Goal: Task Accomplishment & Management: Complete application form

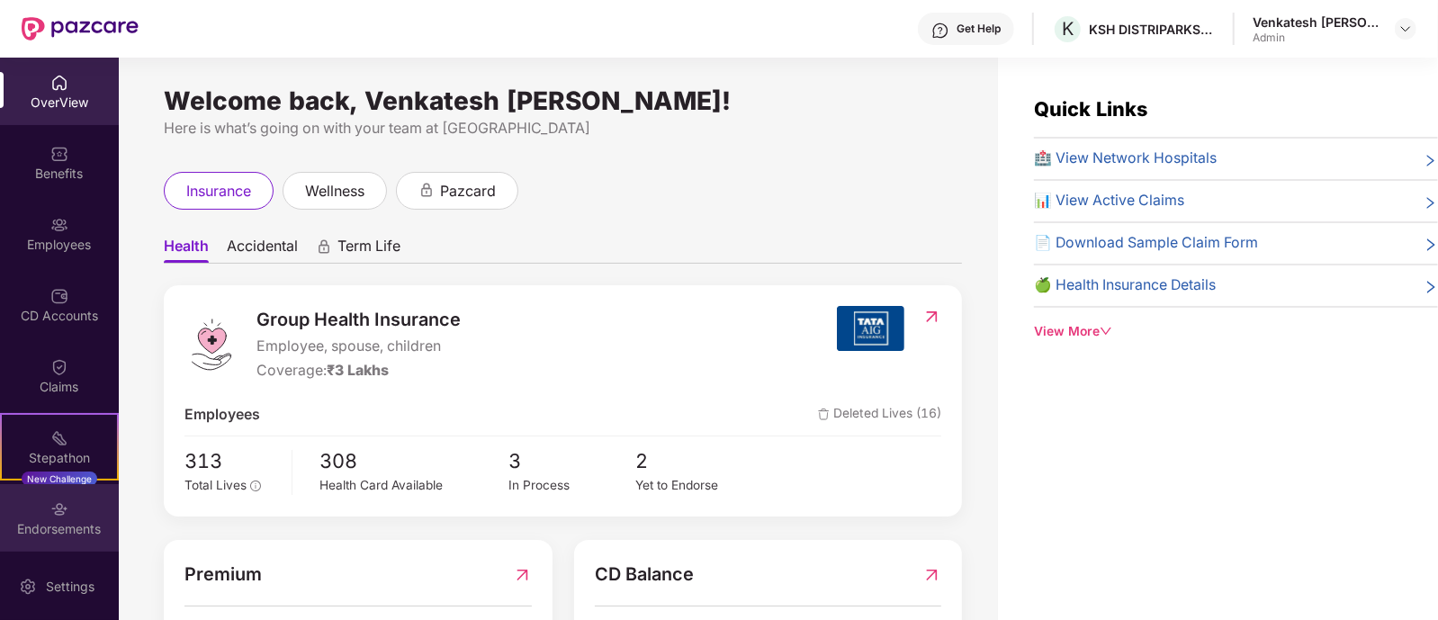
click at [45, 529] on div "Endorsements" at bounding box center [59, 529] width 119 height 18
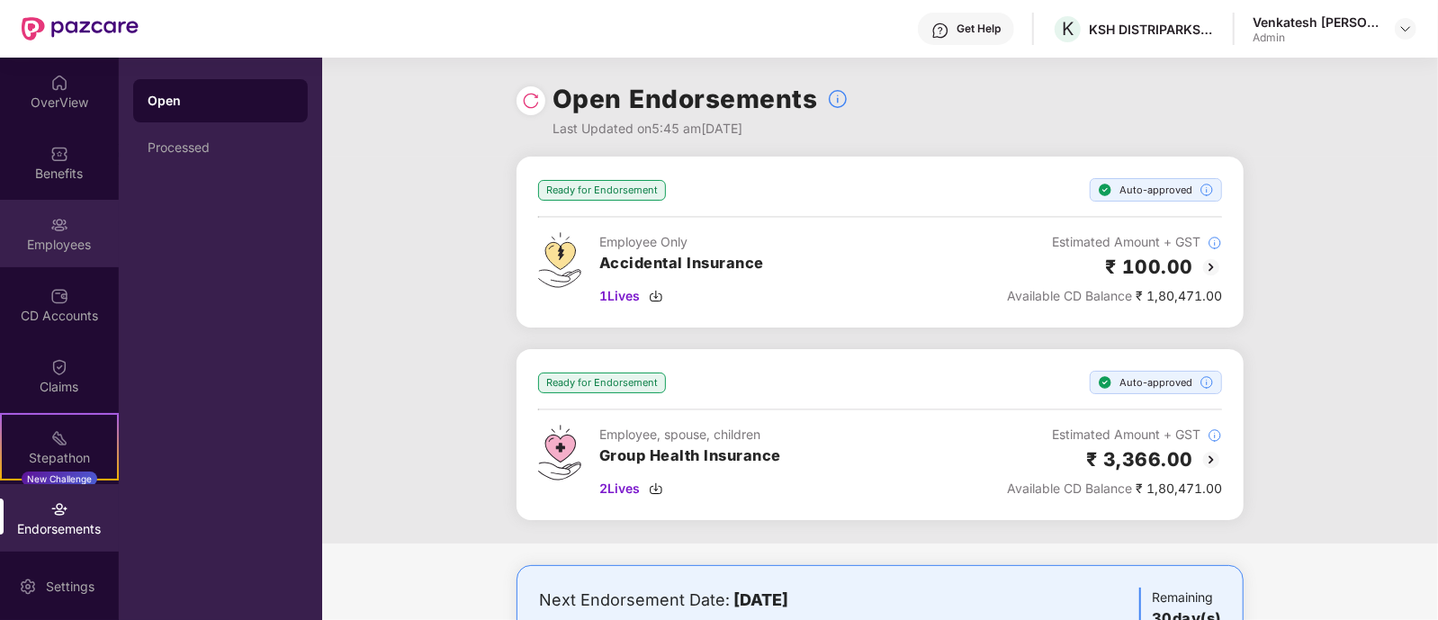
click at [49, 238] on div "Employees" at bounding box center [59, 245] width 119 height 18
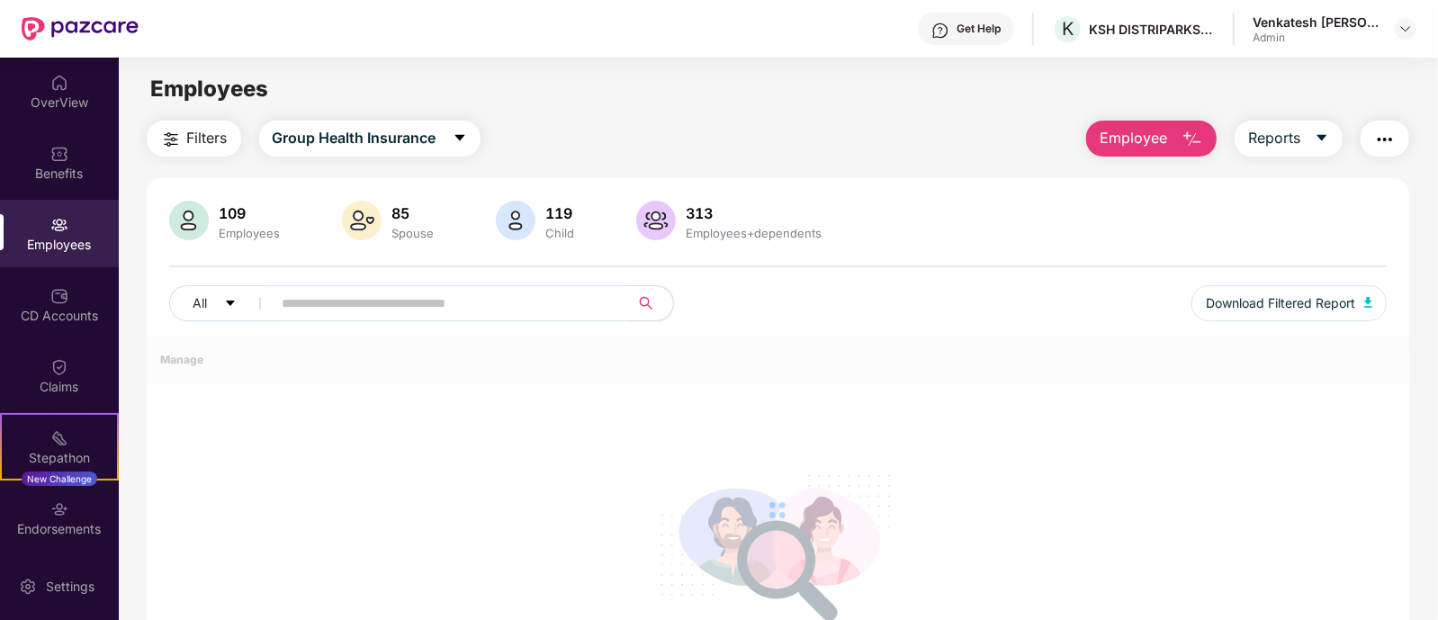
click at [1180, 139] on button "Employee" at bounding box center [1151, 139] width 130 height 36
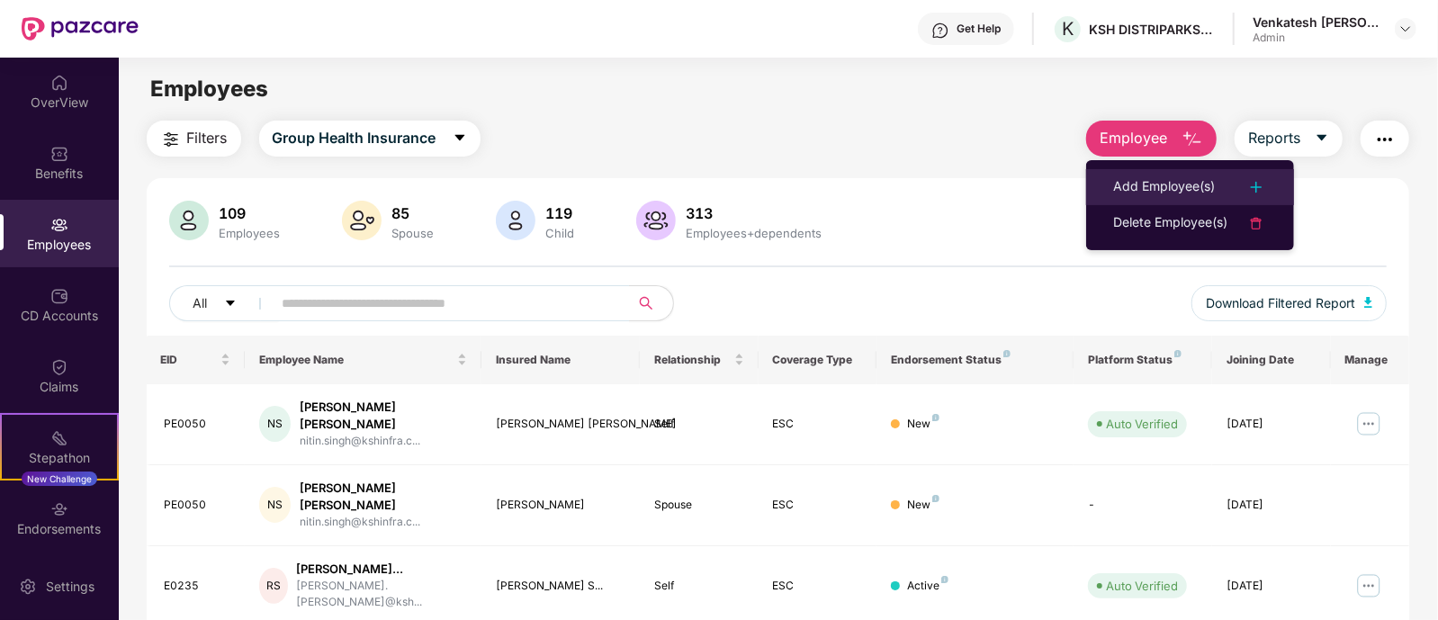
click at [1213, 190] on div "Add Employee(s)" at bounding box center [1164, 187] width 102 height 22
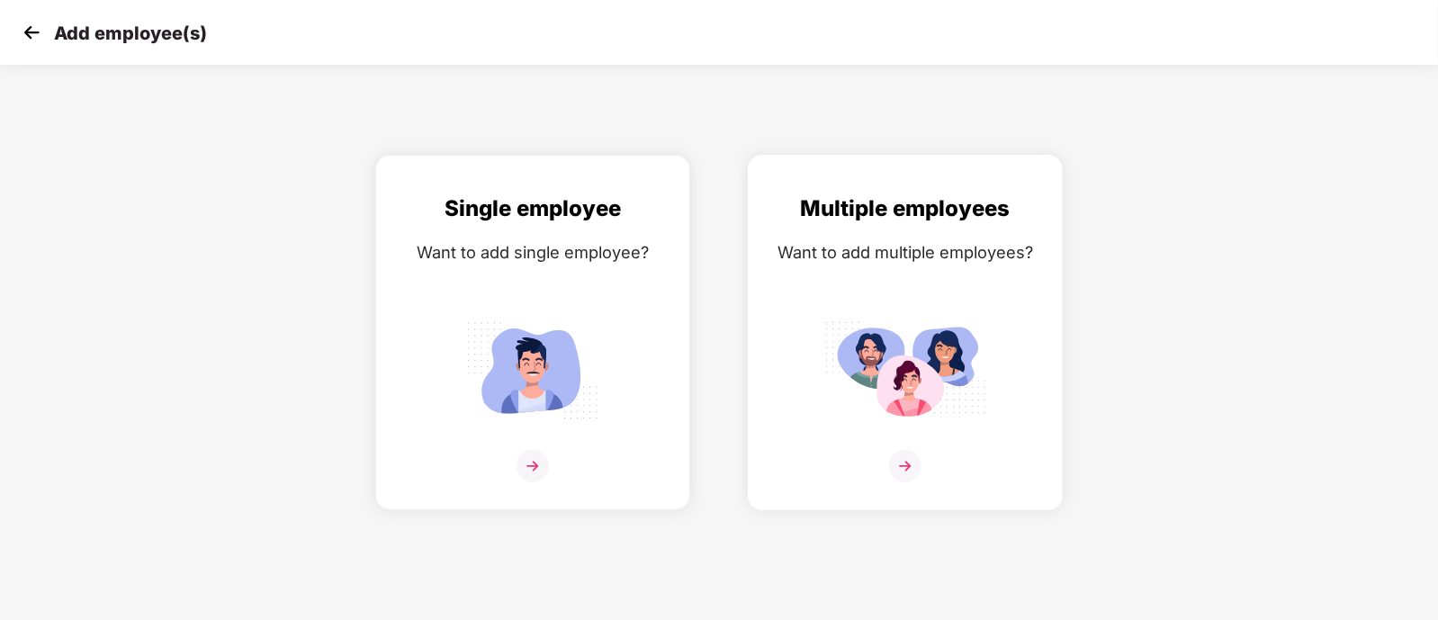
click at [828, 467] on div "Multiple employees Want to add multiple employees?" at bounding box center [905, 348] width 277 height 313
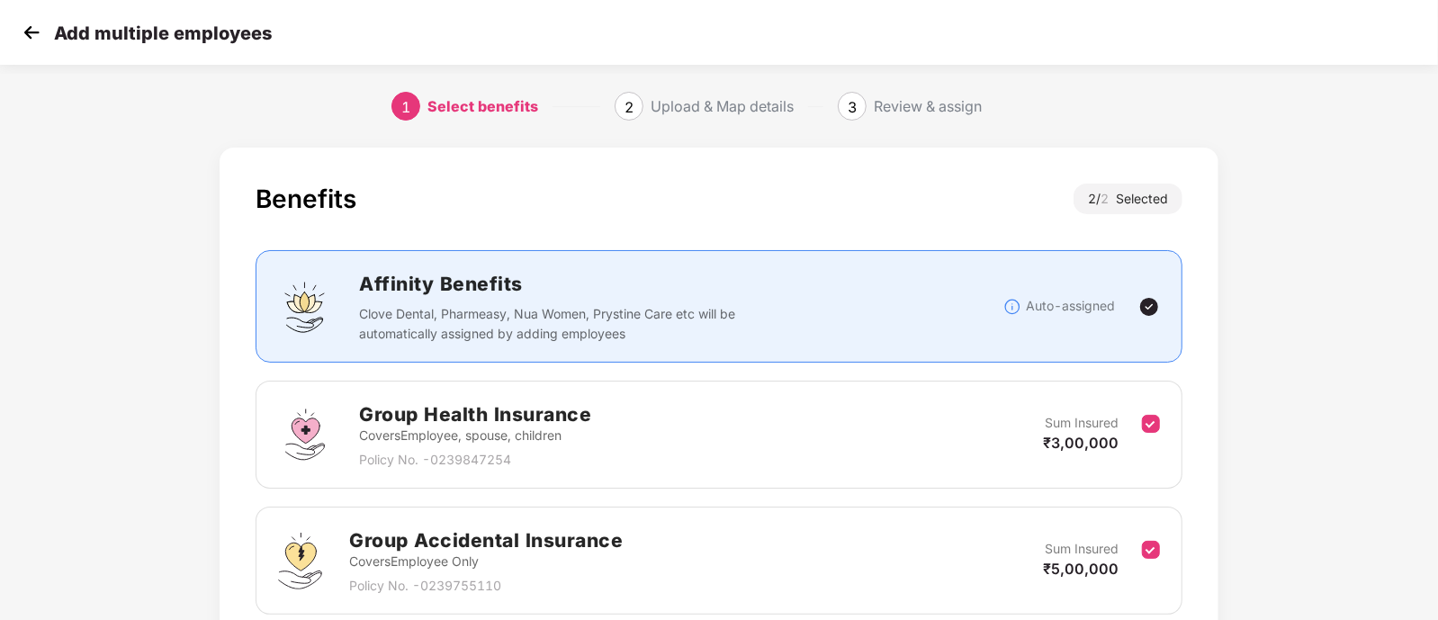
scroll to position [149, 0]
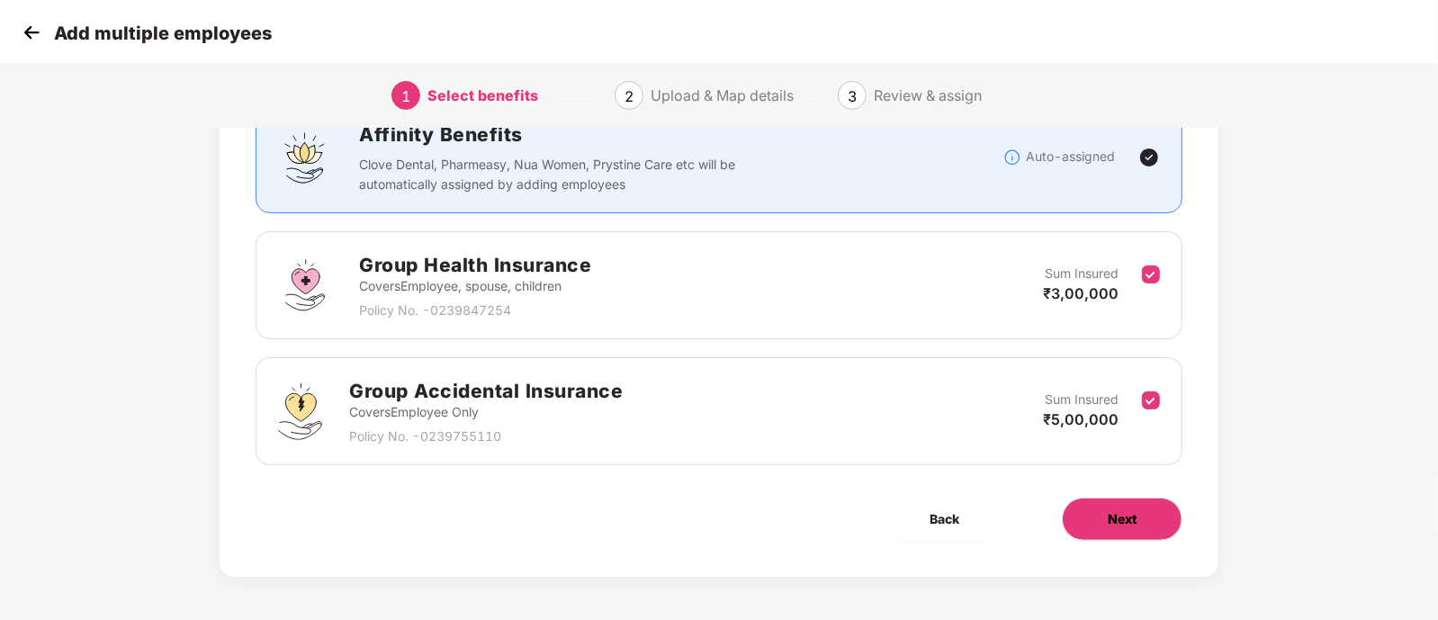
click at [1133, 527] on button "Next" at bounding box center [1122, 519] width 121 height 43
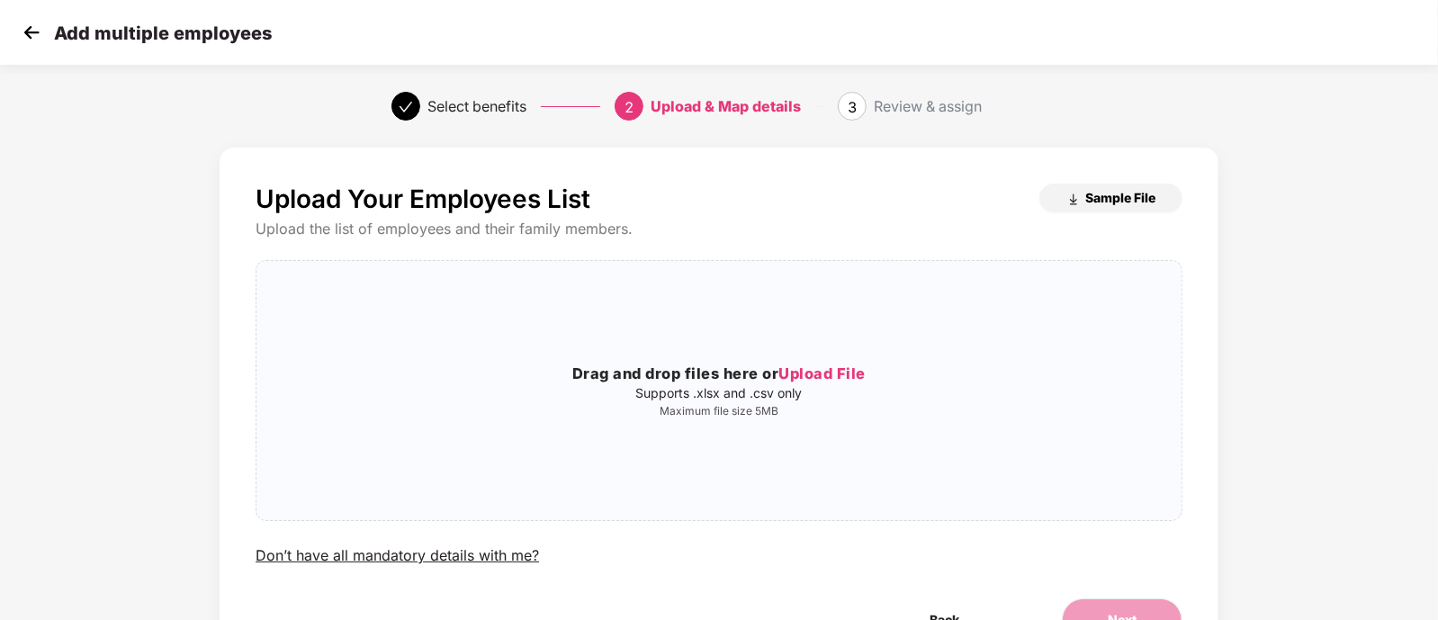
click at [1115, 195] on span "Sample File" at bounding box center [1120, 197] width 70 height 17
click at [803, 371] on span "Upload File" at bounding box center [821, 373] width 87 height 18
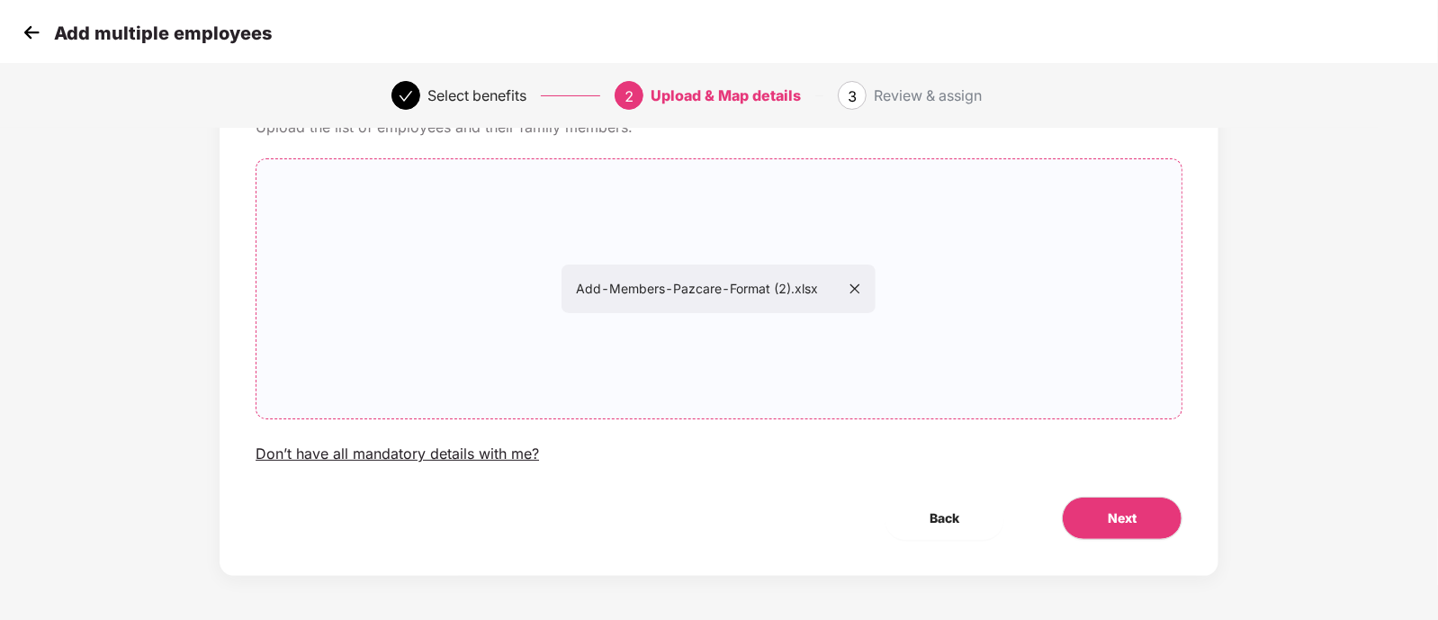
scroll to position [103, 0]
click at [1140, 506] on button "Next" at bounding box center [1122, 517] width 121 height 43
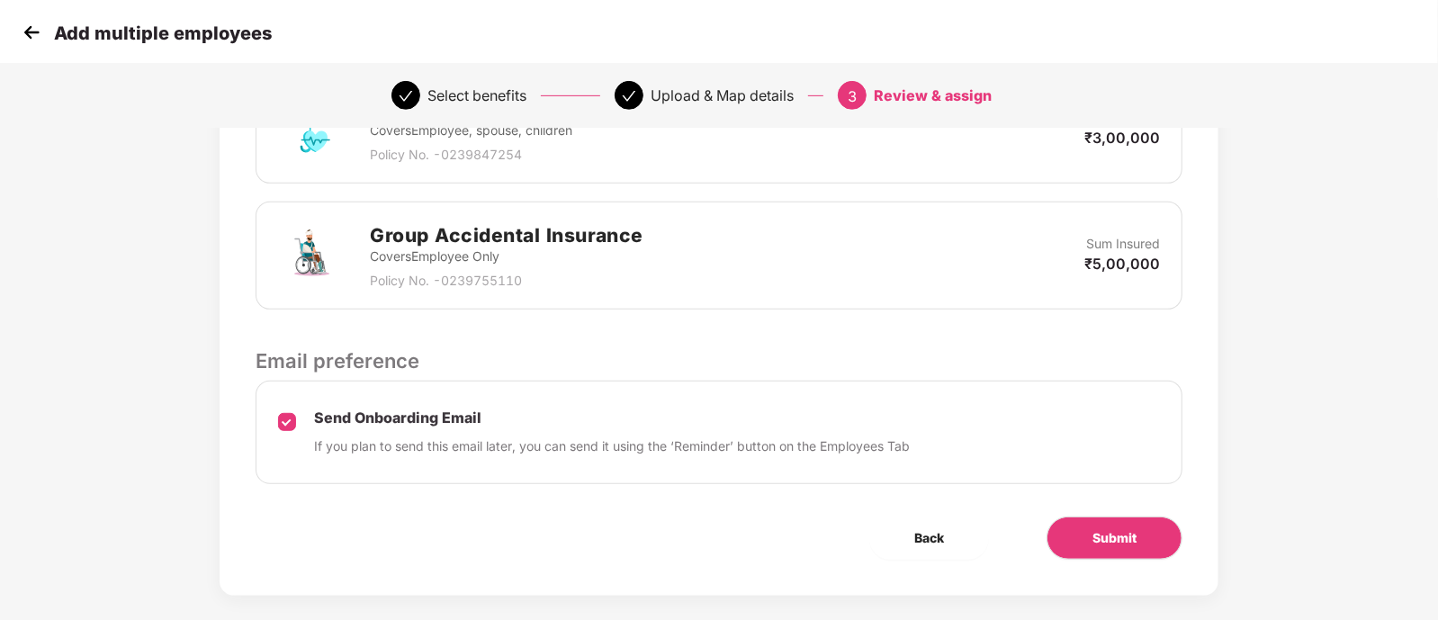
scroll to position [508, 0]
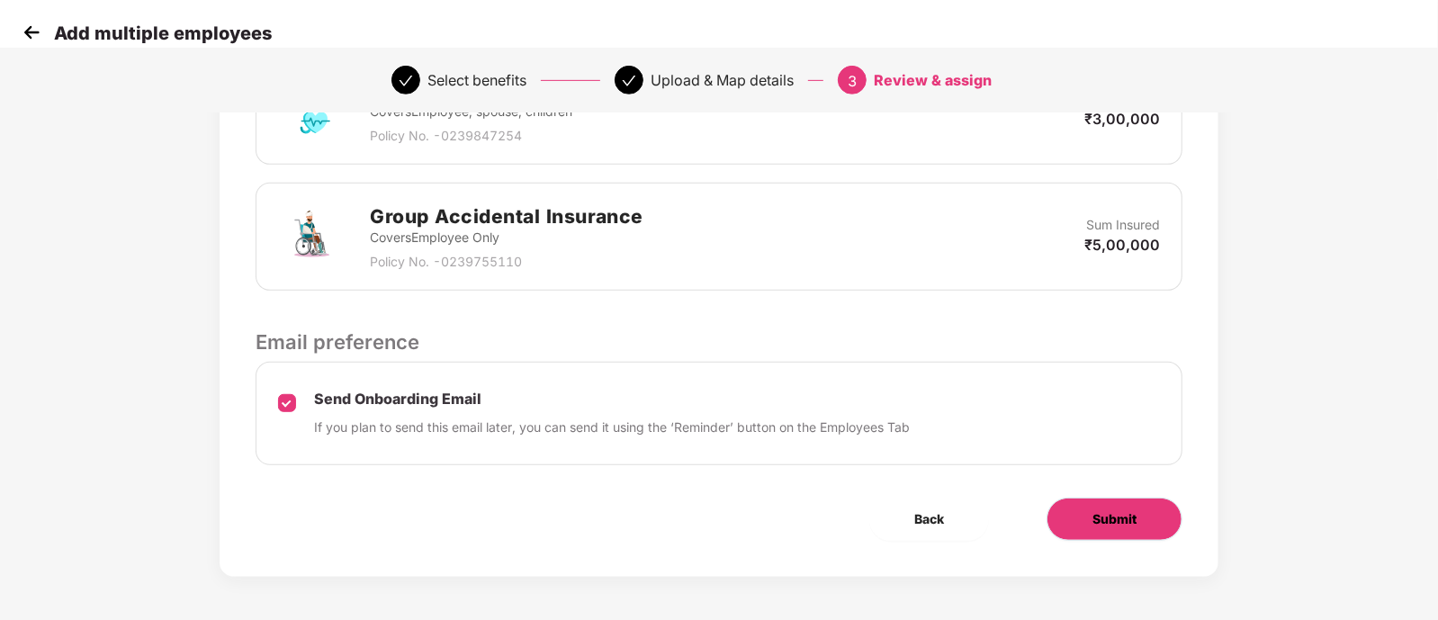
click at [1130, 511] on span "Submit" at bounding box center [1115, 519] width 44 height 20
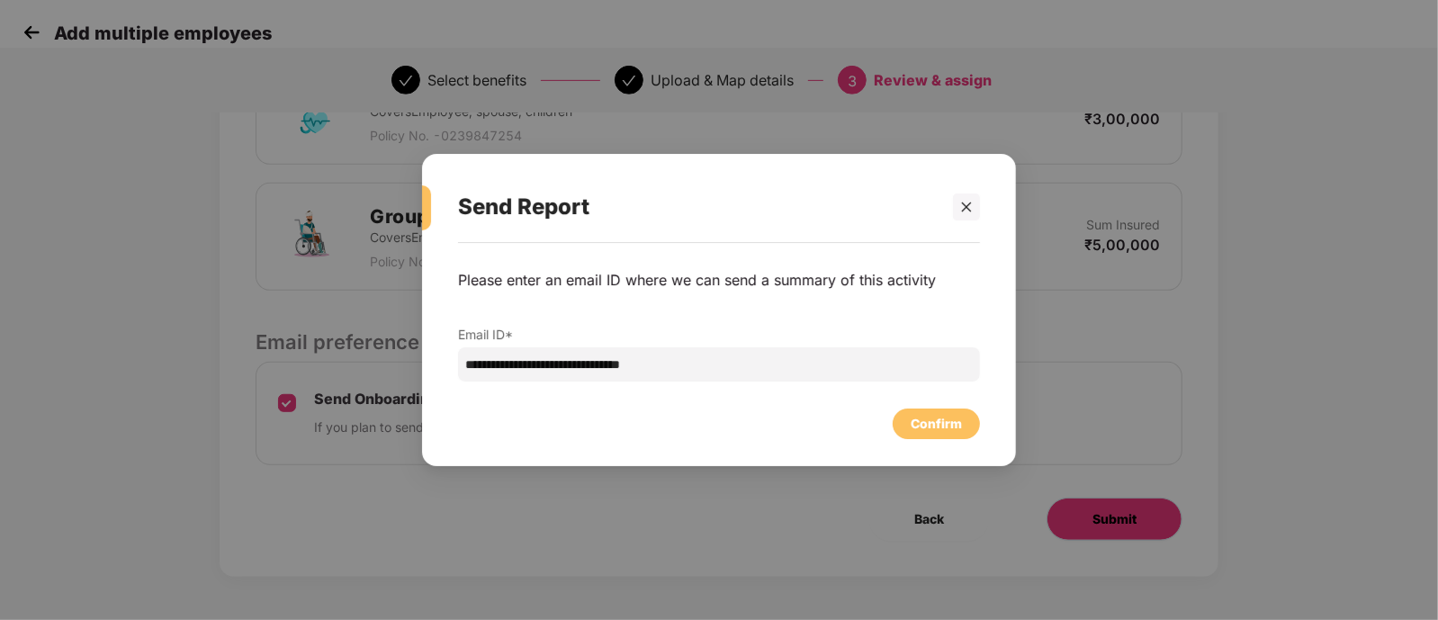
scroll to position [0, 0]
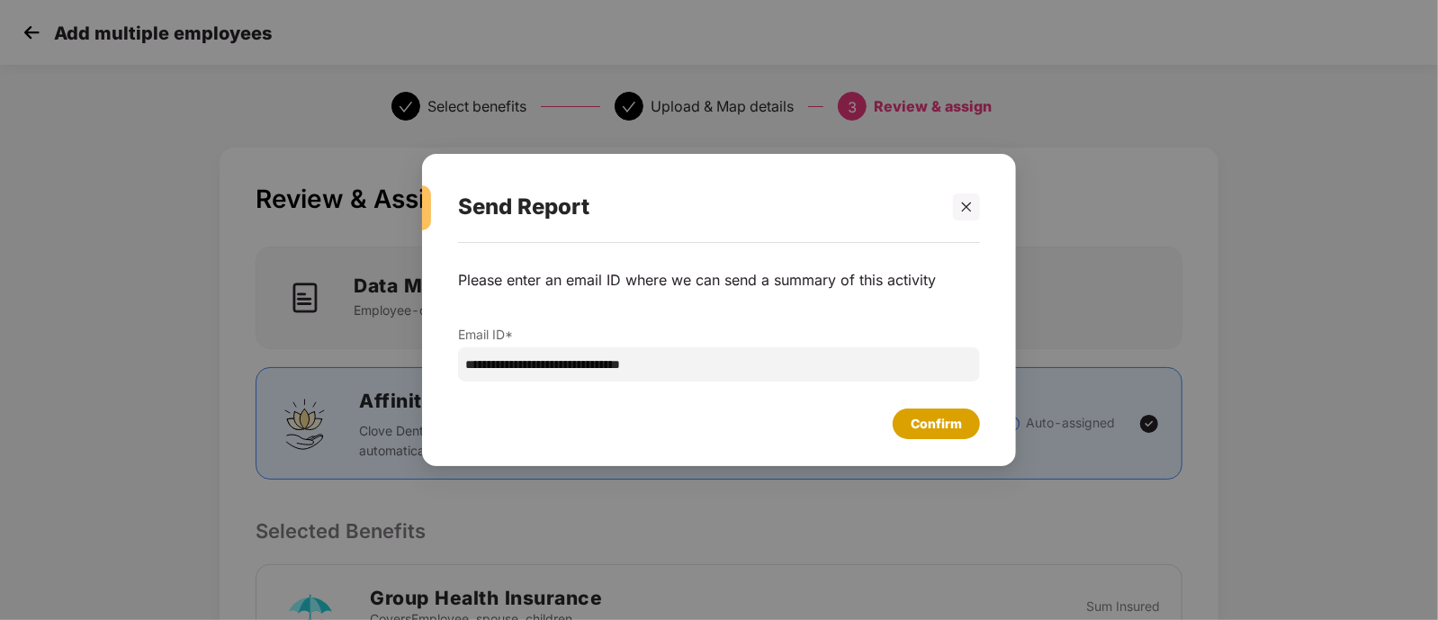
click at [927, 425] on div "Confirm" at bounding box center [936, 424] width 51 height 20
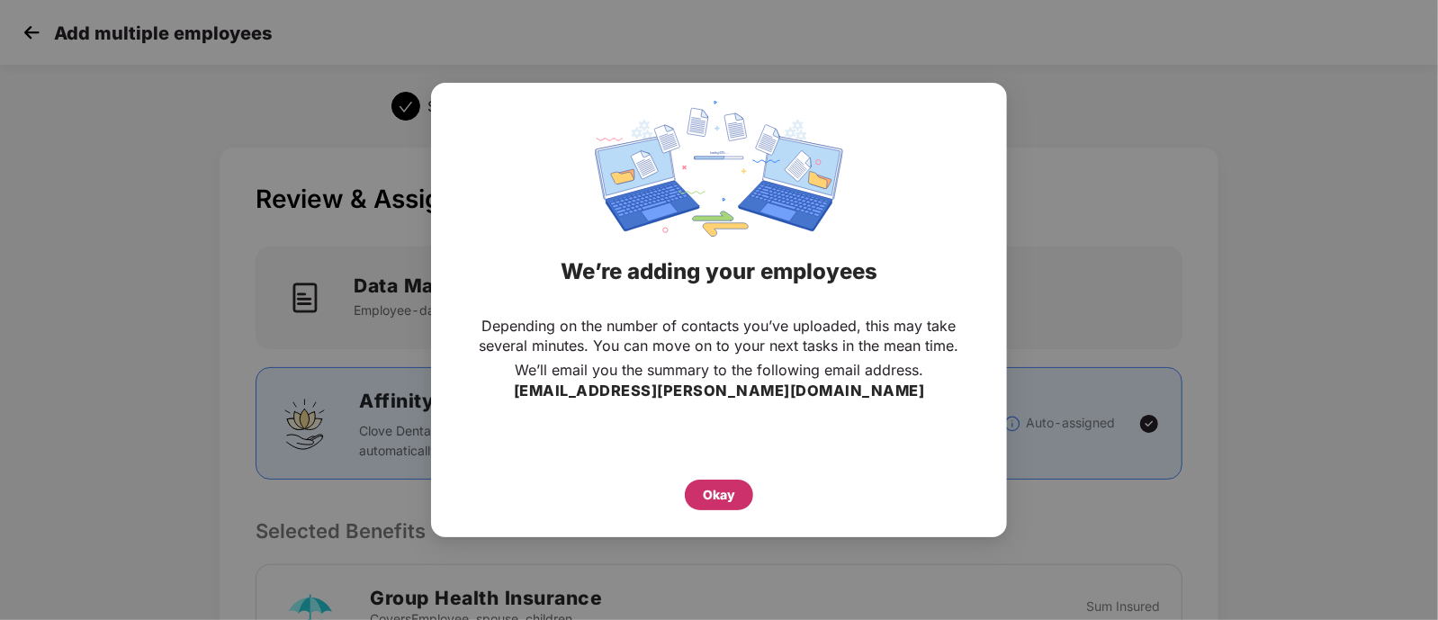
click at [694, 499] on div "Okay" at bounding box center [719, 495] width 68 height 31
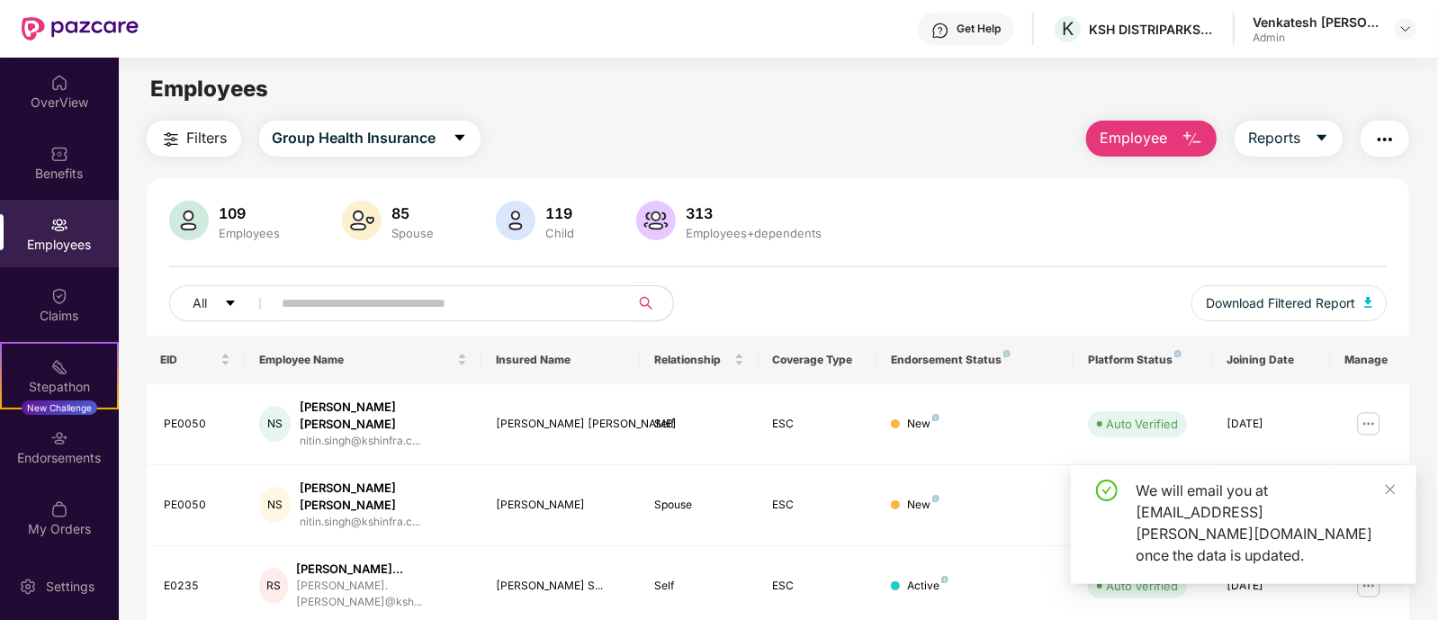
click at [366, 285] on span at bounding box center [445, 303] width 369 height 36
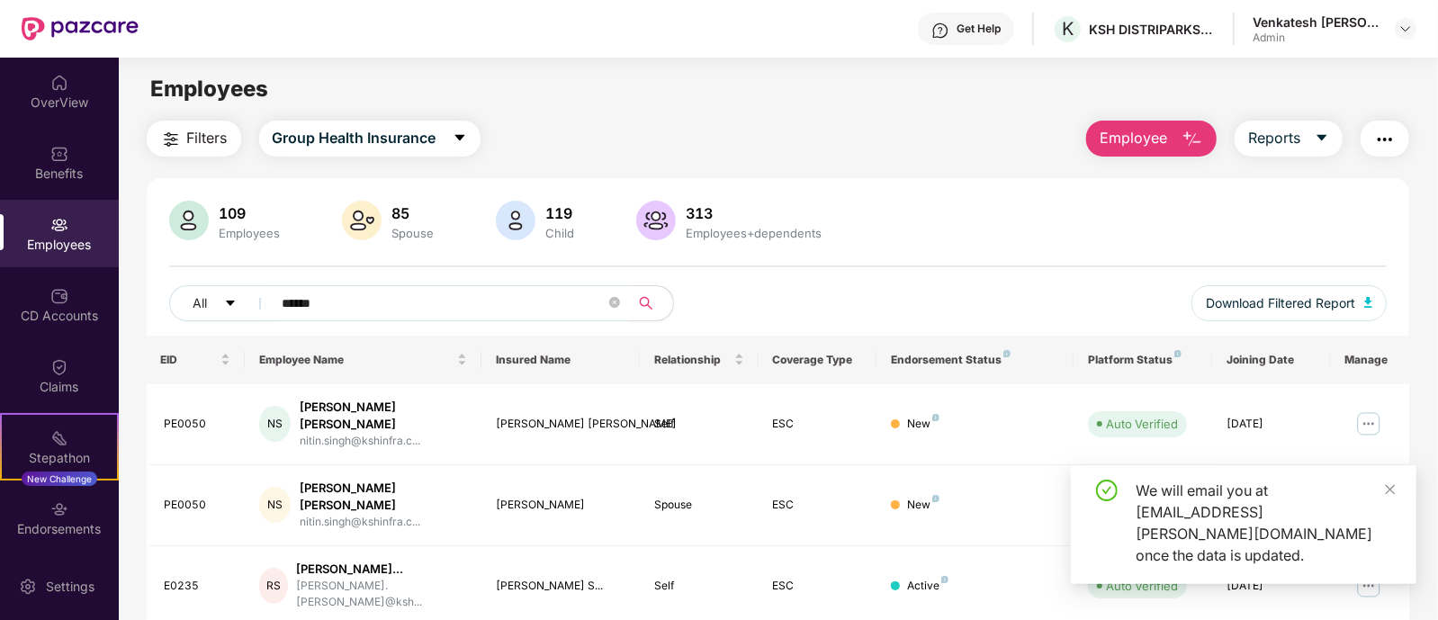
type input "******"
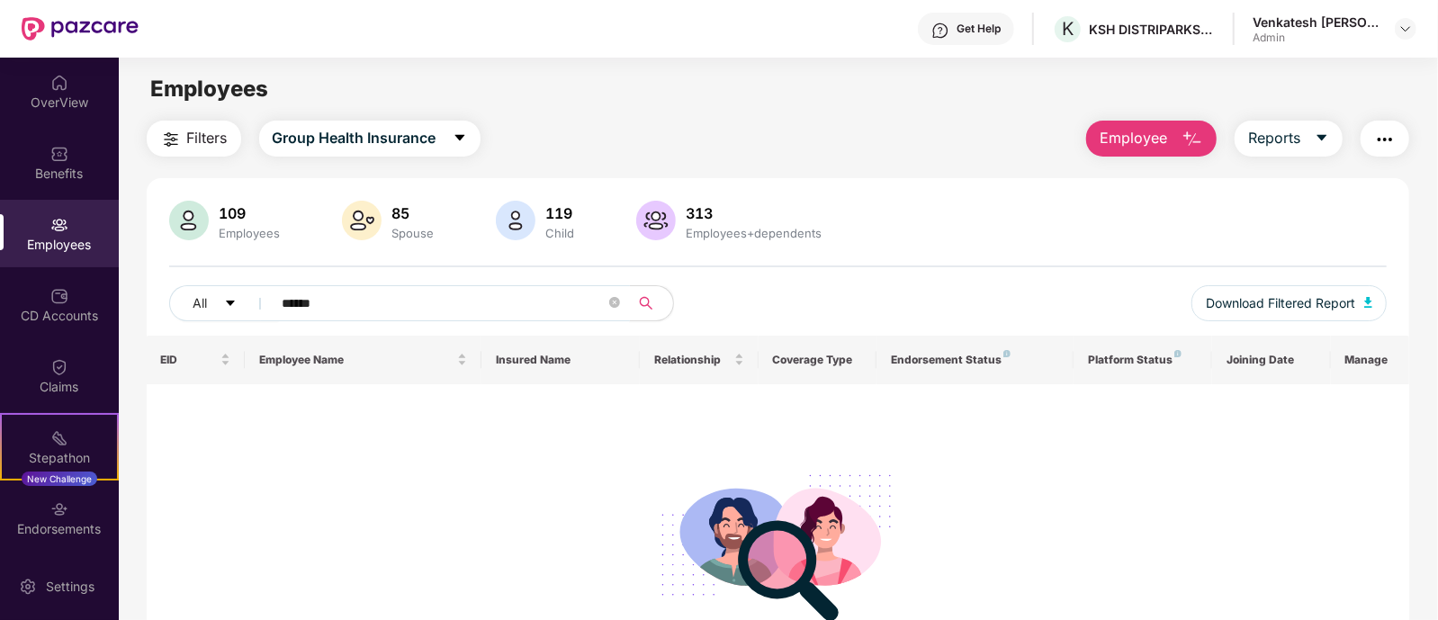
click at [374, 292] on input "******" at bounding box center [444, 303] width 323 height 27
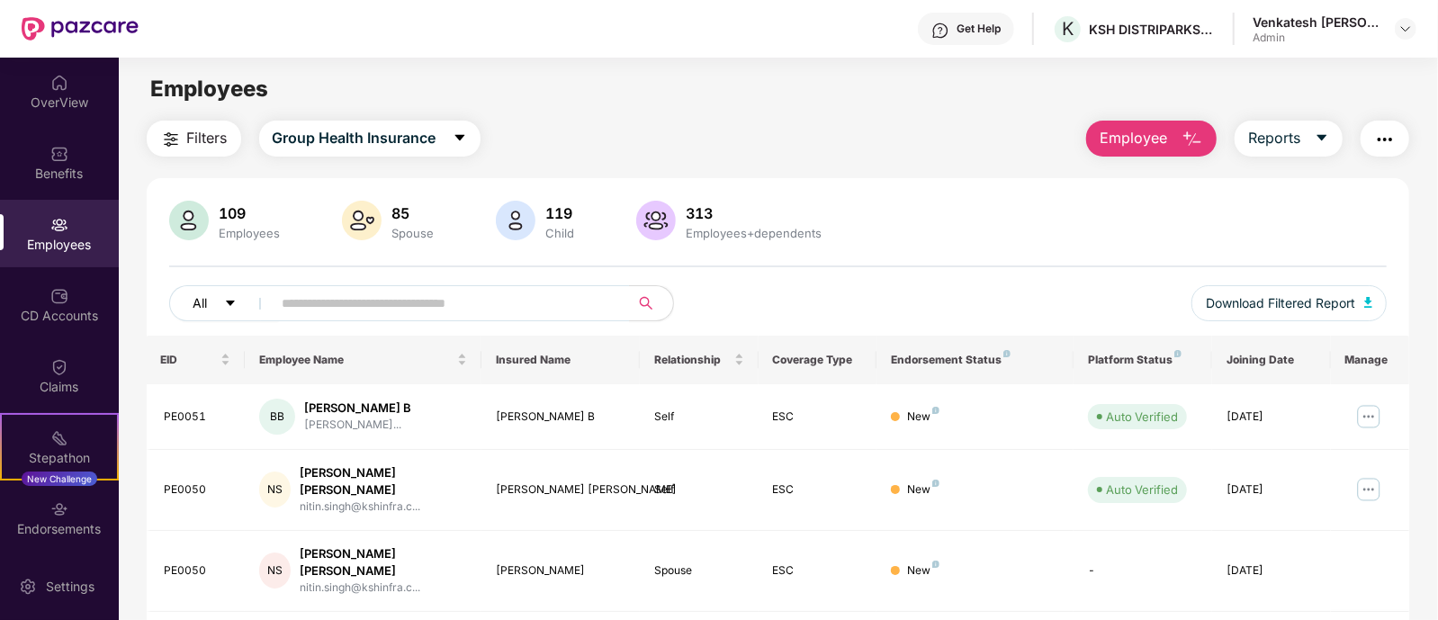
click at [238, 295] on button "All" at bounding box center [224, 303] width 110 height 36
click at [931, 291] on div "All Download Filtered Report" at bounding box center [778, 310] width 1219 height 50
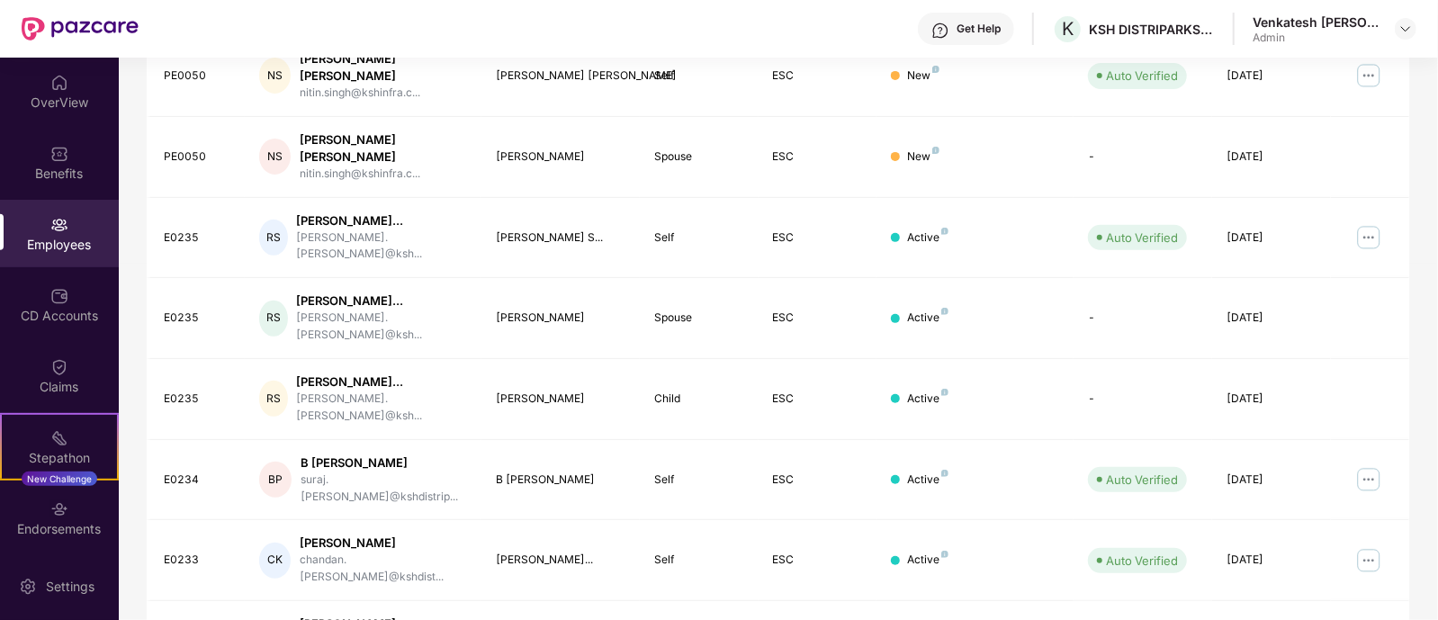
scroll to position [483, 0]
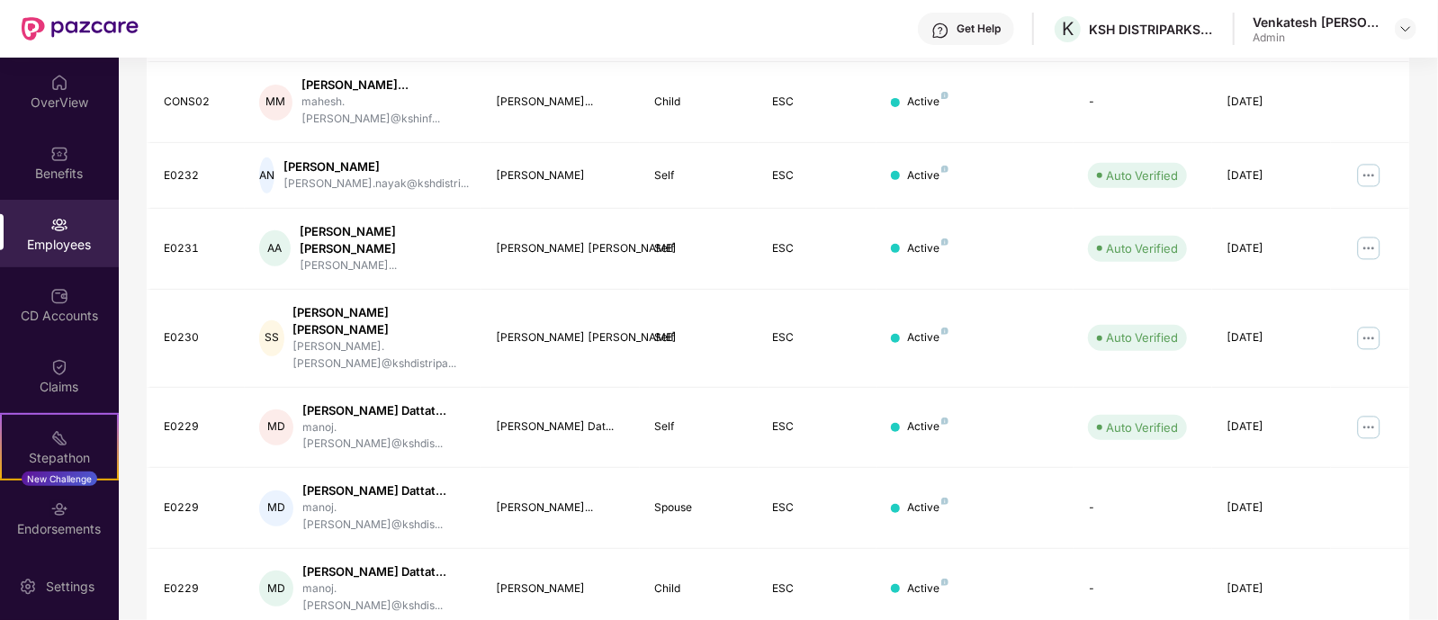
click at [64, 252] on div "Employees" at bounding box center [59, 245] width 119 height 18
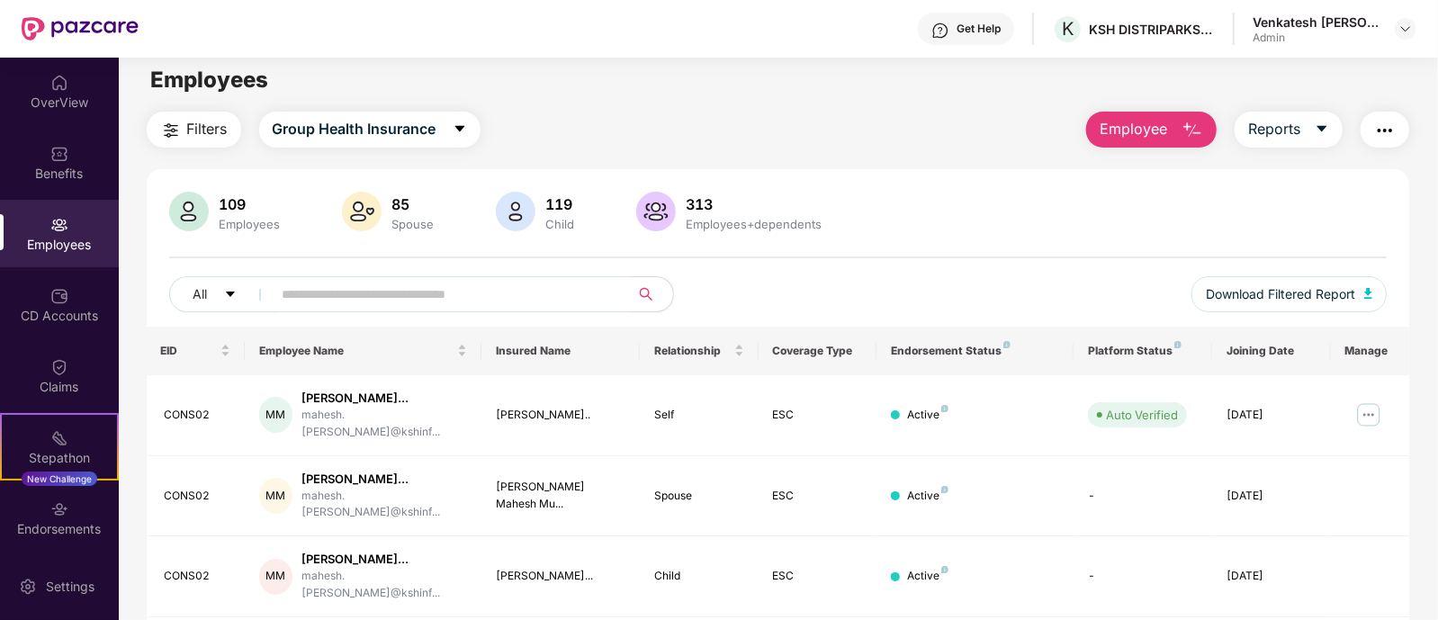
scroll to position [0, 0]
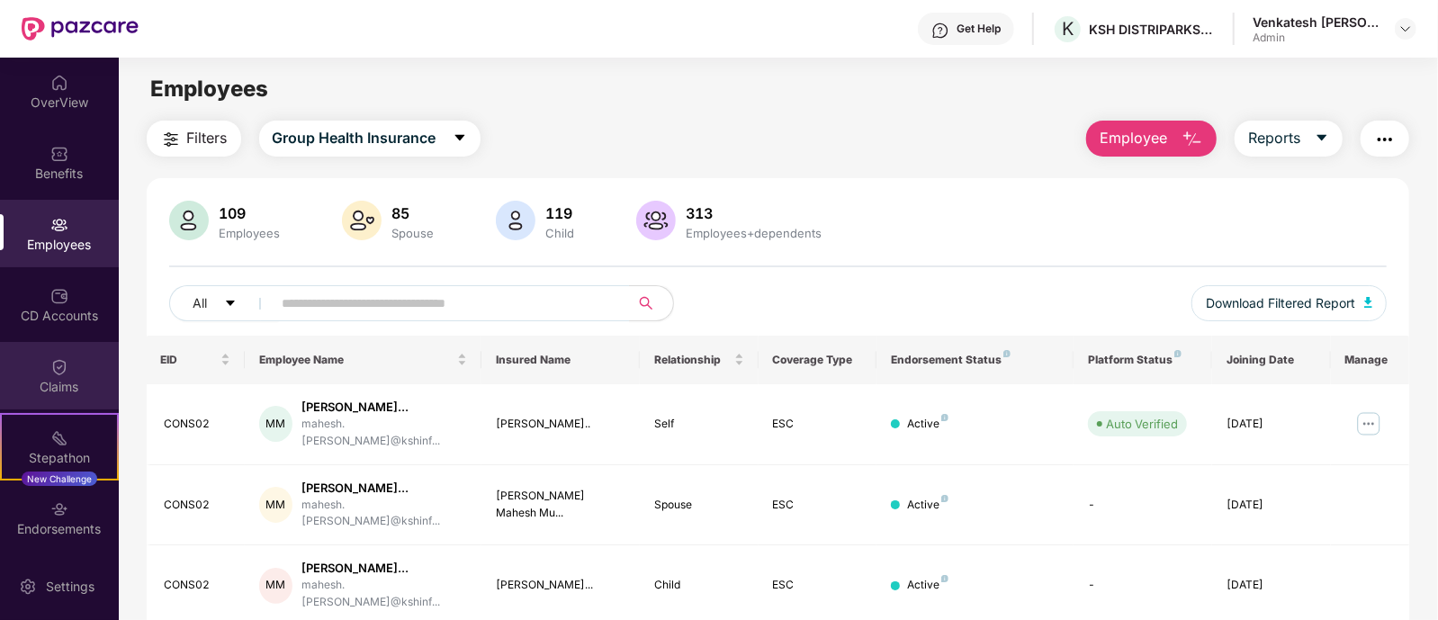
click at [45, 344] on div "Claims" at bounding box center [59, 375] width 119 height 67
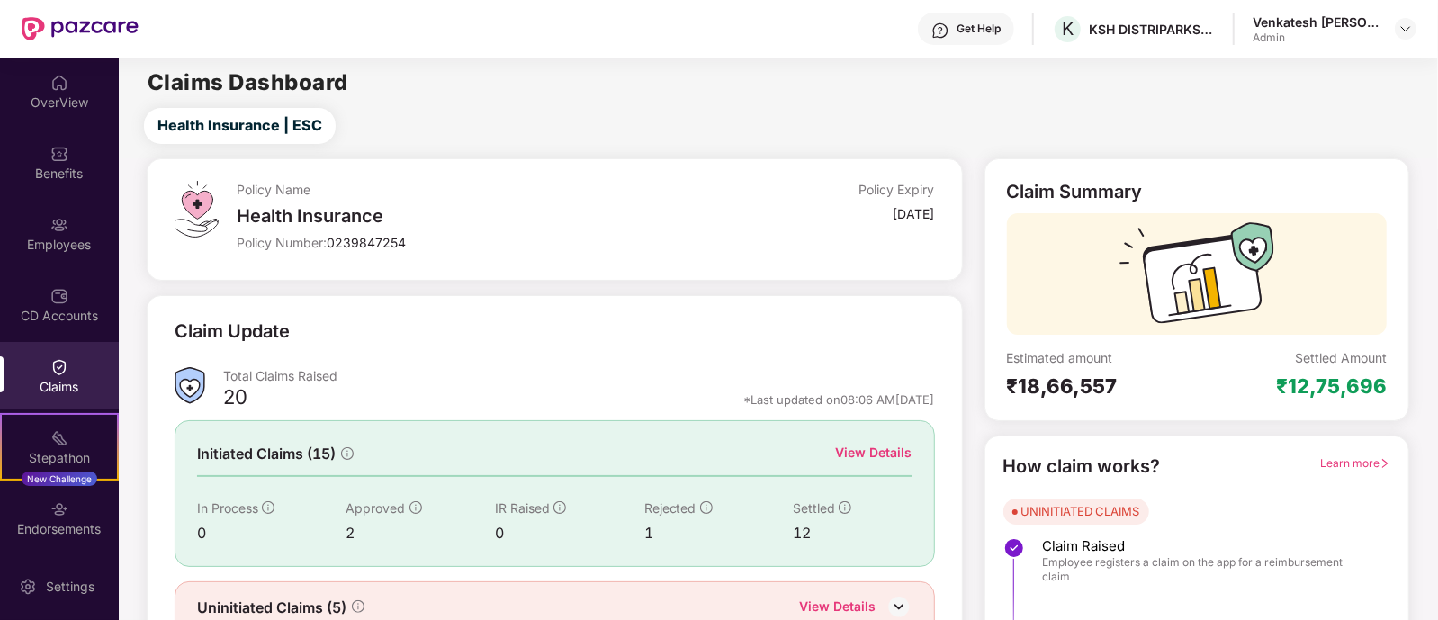
scroll to position [84, 0]
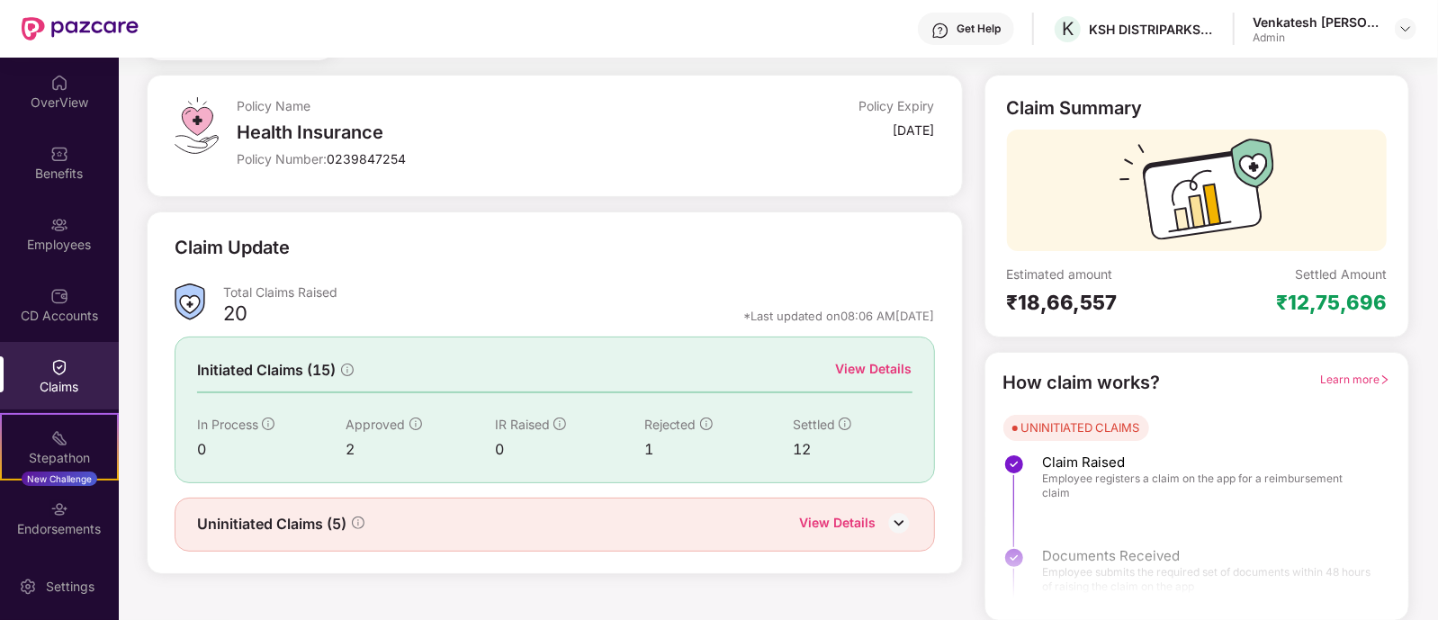
click at [912, 528] on img at bounding box center [899, 522] width 27 height 27
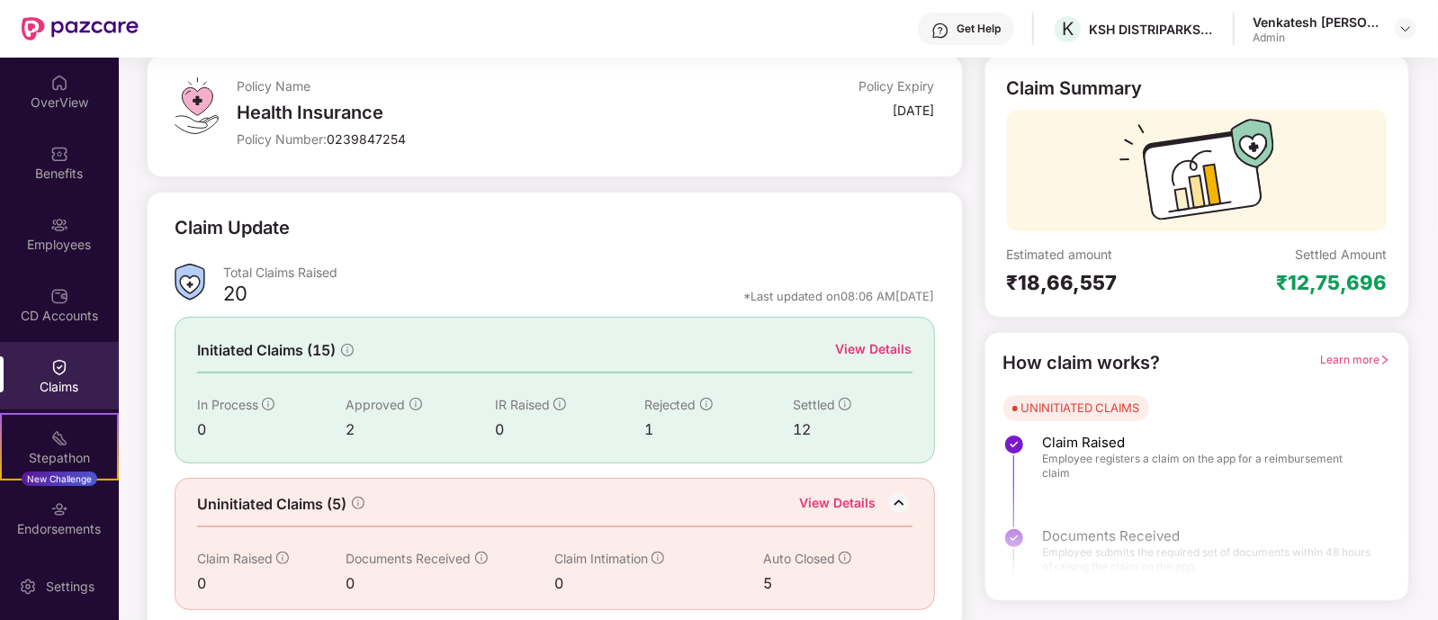
scroll to position [113, 0]
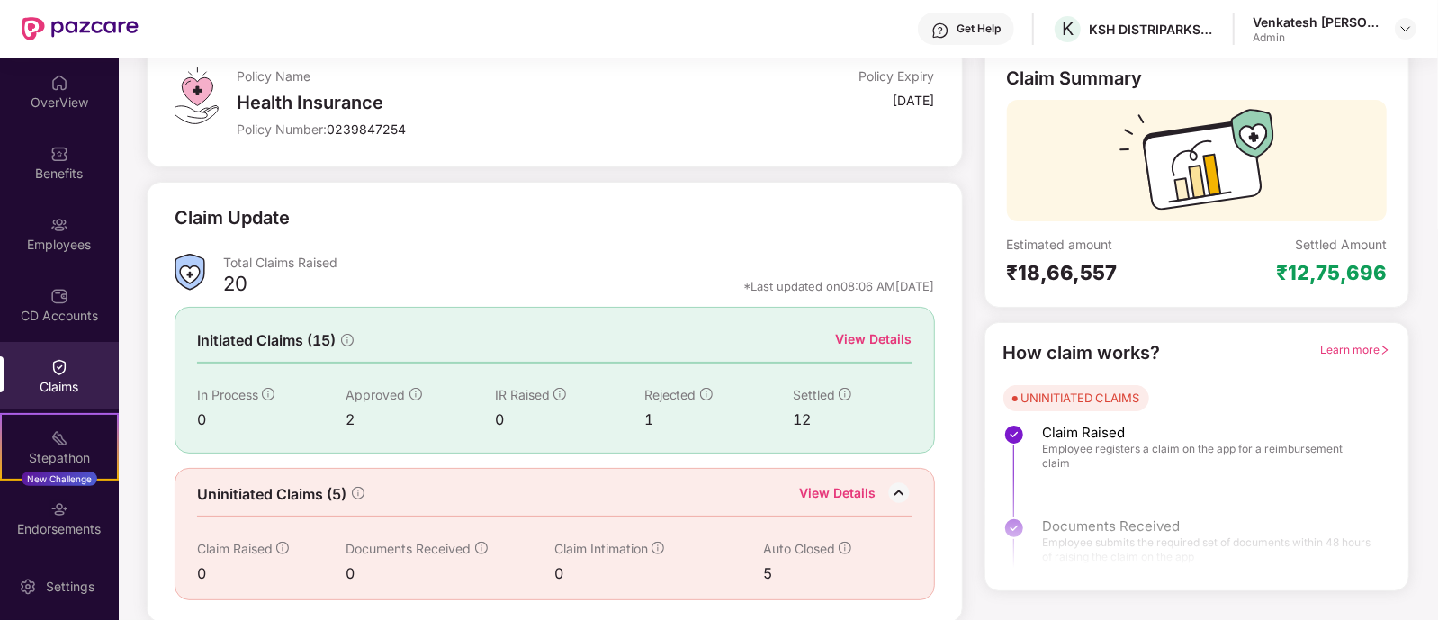
click at [837, 386] on div "Settled" at bounding box center [852, 395] width 119 height 20
click at [839, 394] on icon "info-circle" at bounding box center [845, 394] width 13 height 13
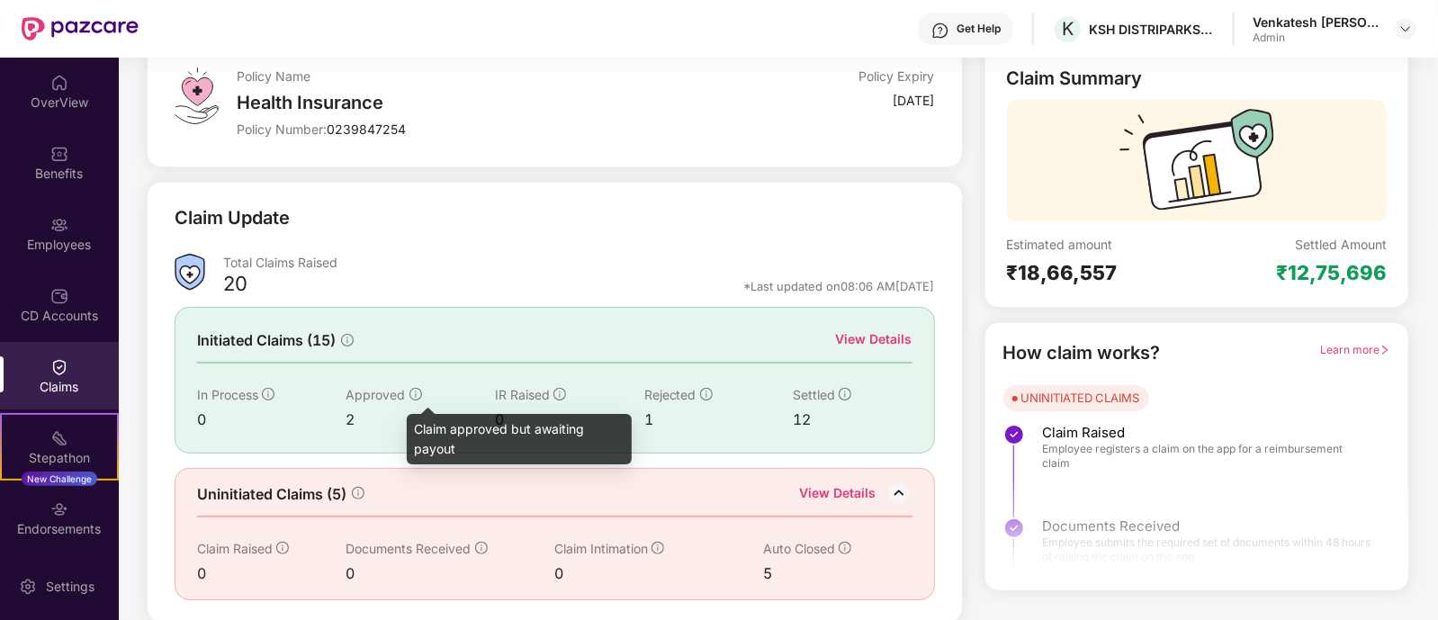
click at [415, 394] on icon "info-circle" at bounding box center [416, 394] width 2 height 6
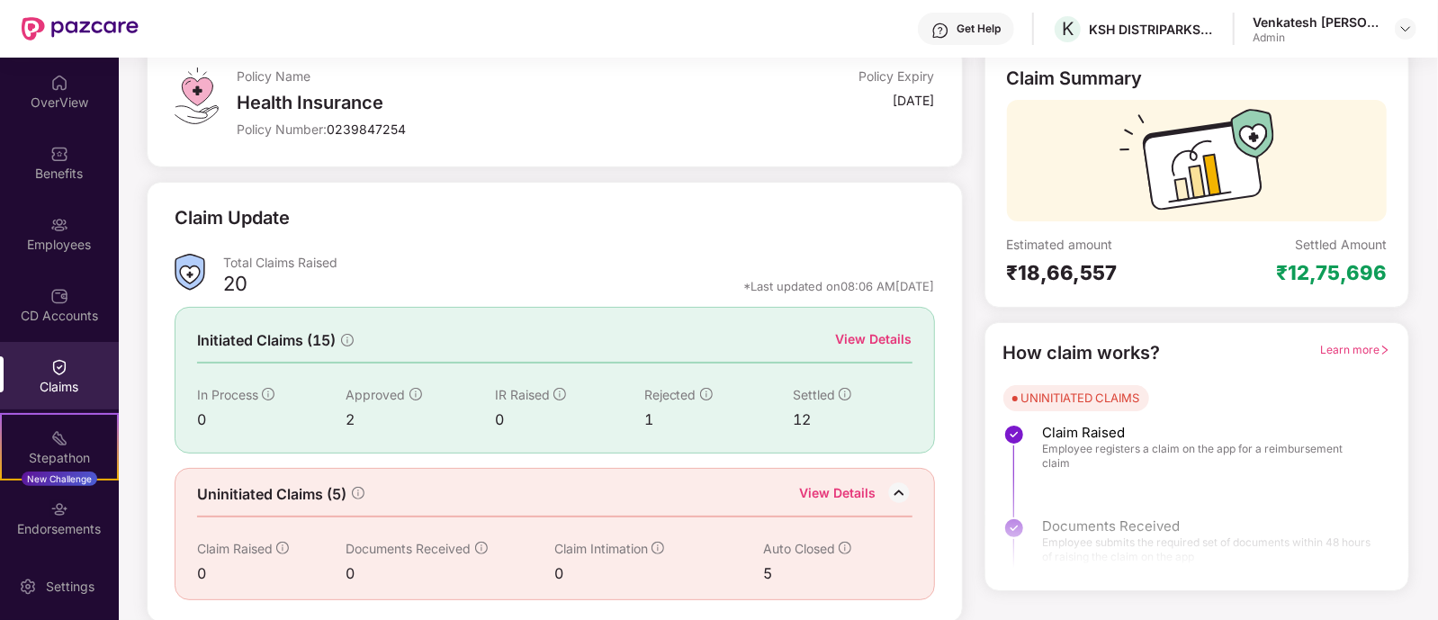
click at [892, 491] on img at bounding box center [899, 493] width 27 height 27
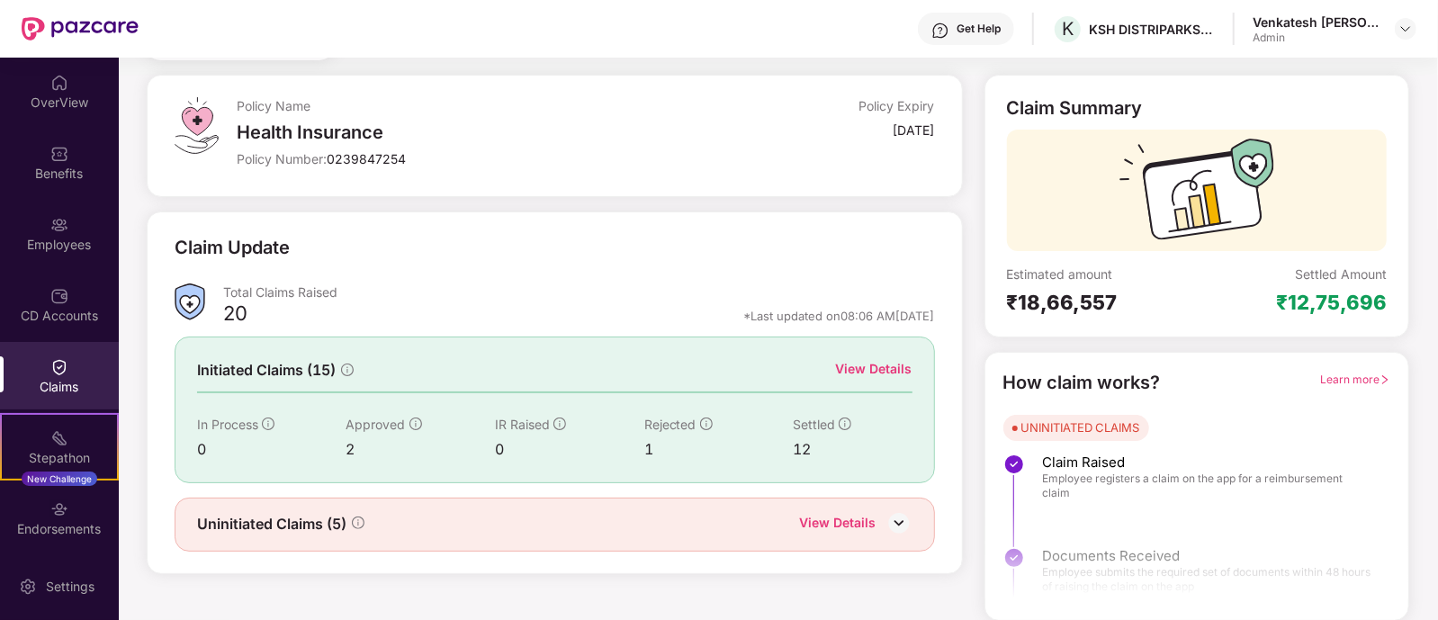
click at [886, 519] on img at bounding box center [899, 522] width 27 height 27
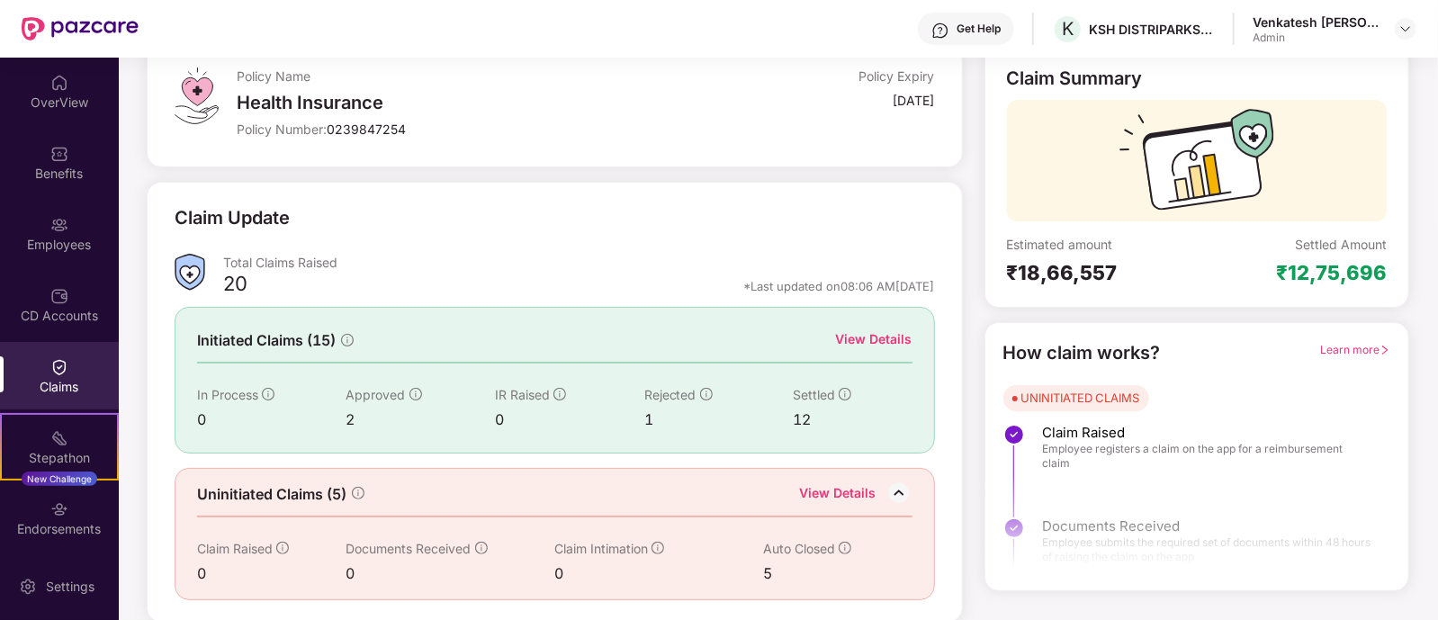
scroll to position [0, 0]
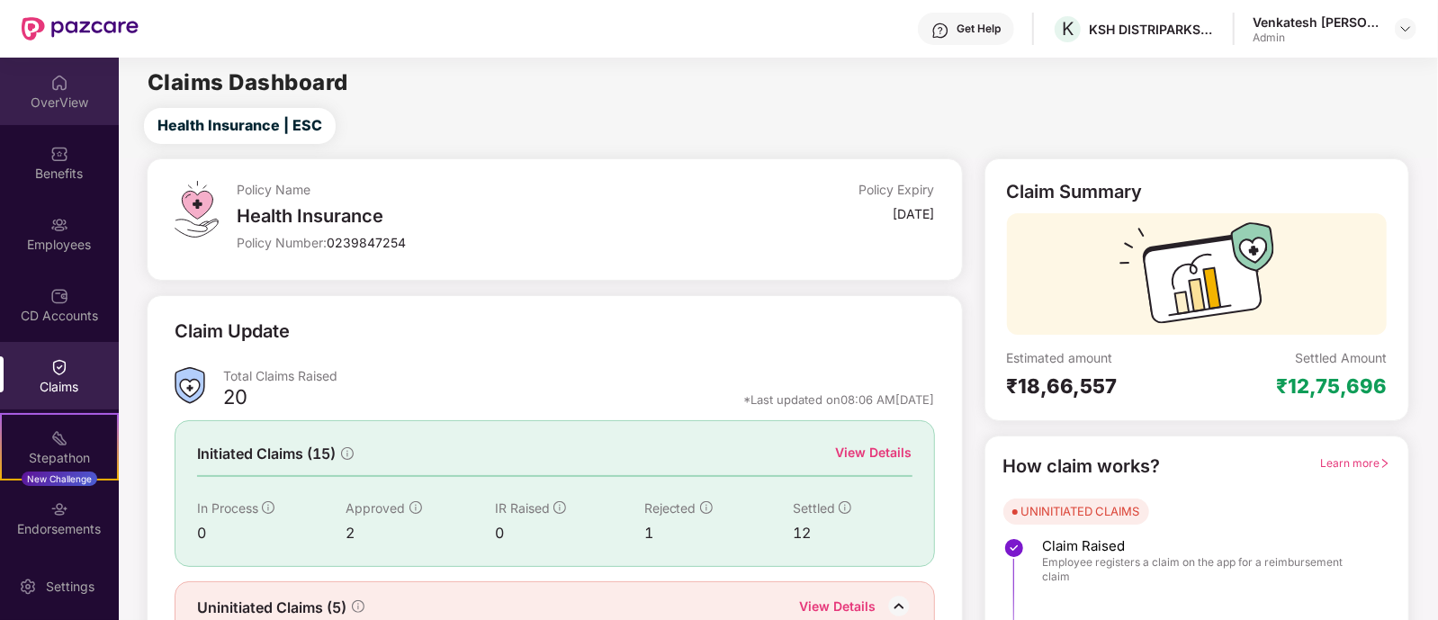
click at [50, 87] on img at bounding box center [59, 83] width 18 height 18
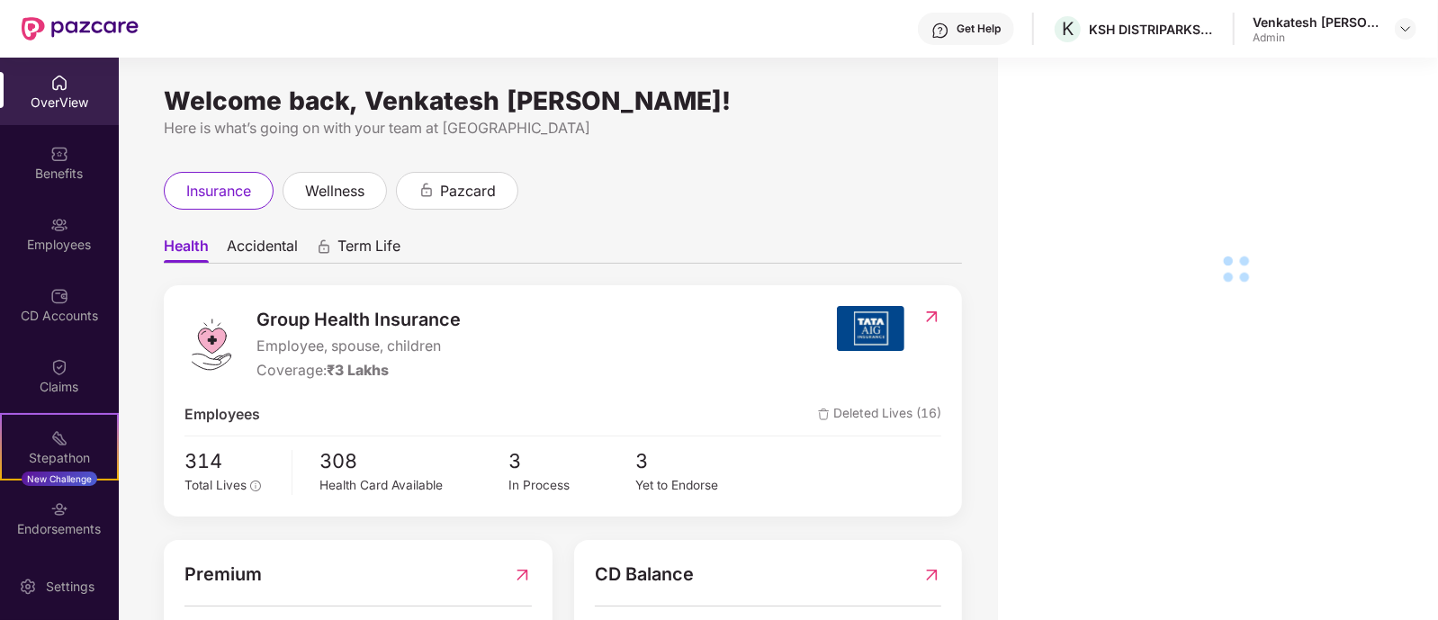
click at [73, 227] on div "Employees" at bounding box center [59, 233] width 119 height 67
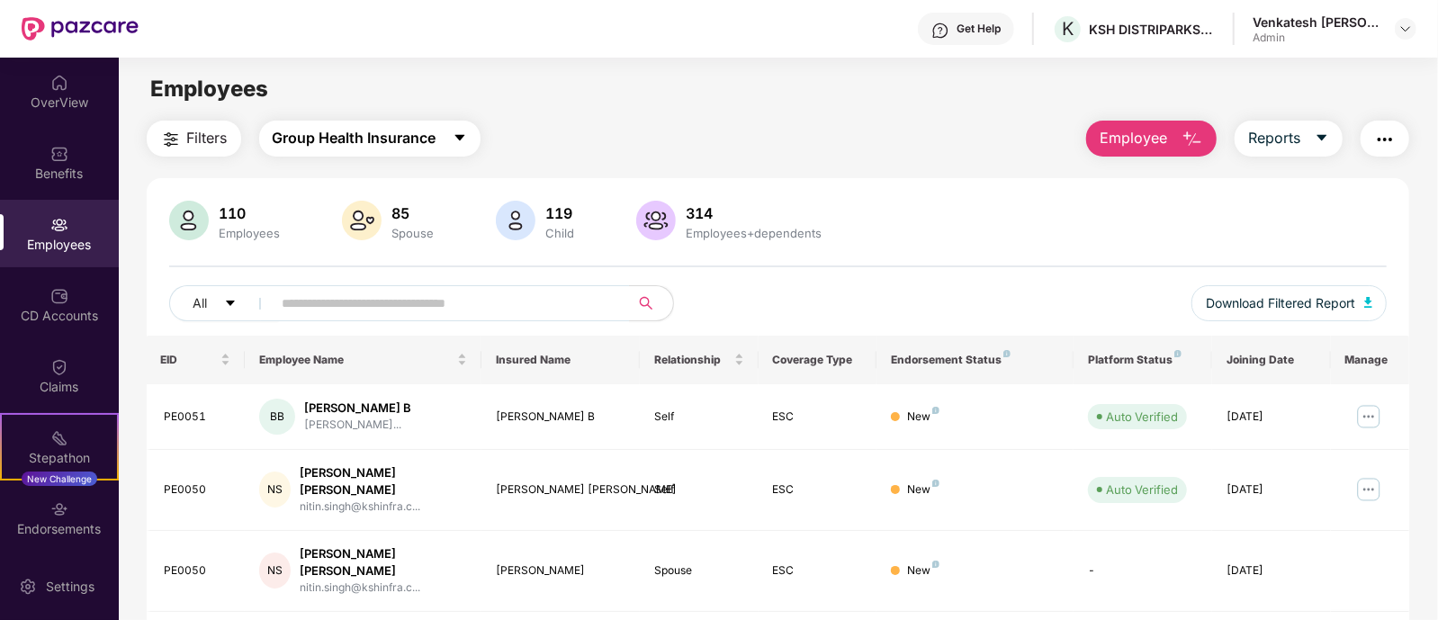
click at [409, 139] on span "Group Health Insurance" at bounding box center [355, 138] width 164 height 22
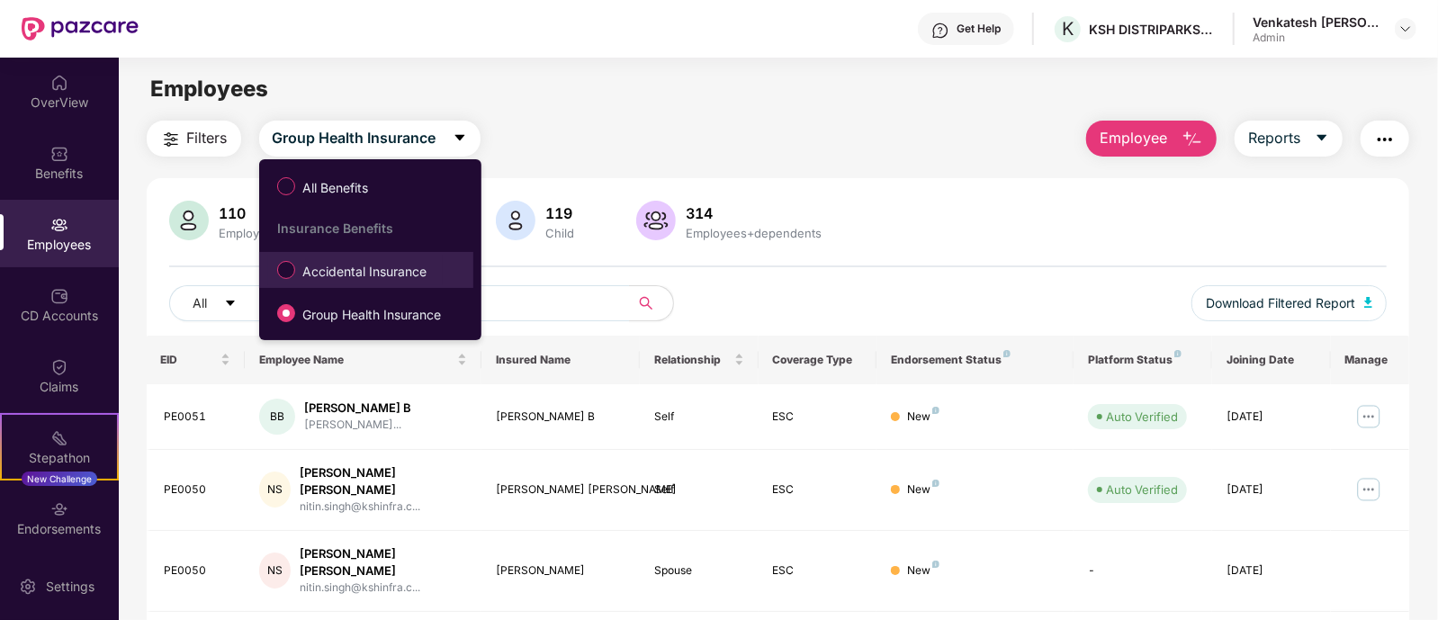
click at [360, 274] on span "Accidental Insurance" at bounding box center [364, 272] width 139 height 20
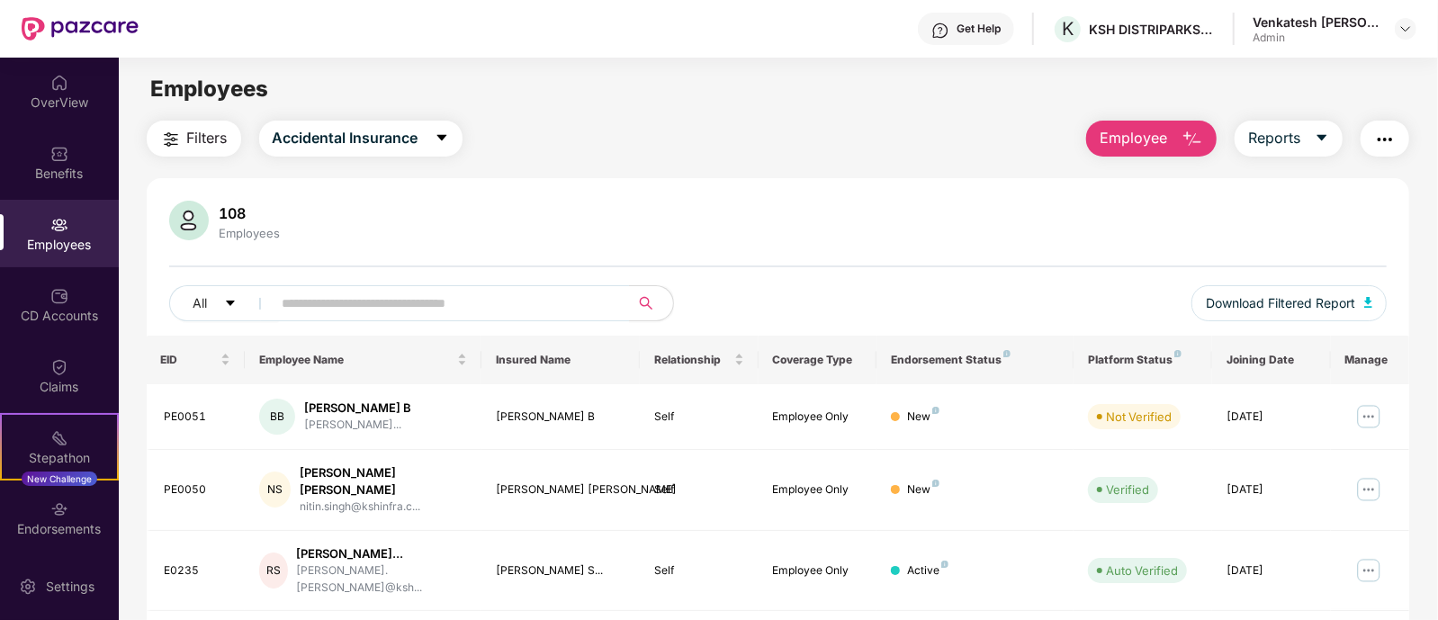
click at [371, 114] on main "Employees Filters Accidental Insurance Employee Reports 108 Employees All Downl…" at bounding box center [778, 368] width 1318 height 620
click at [362, 132] on span "Accidental Insurance" at bounding box center [346, 138] width 146 height 22
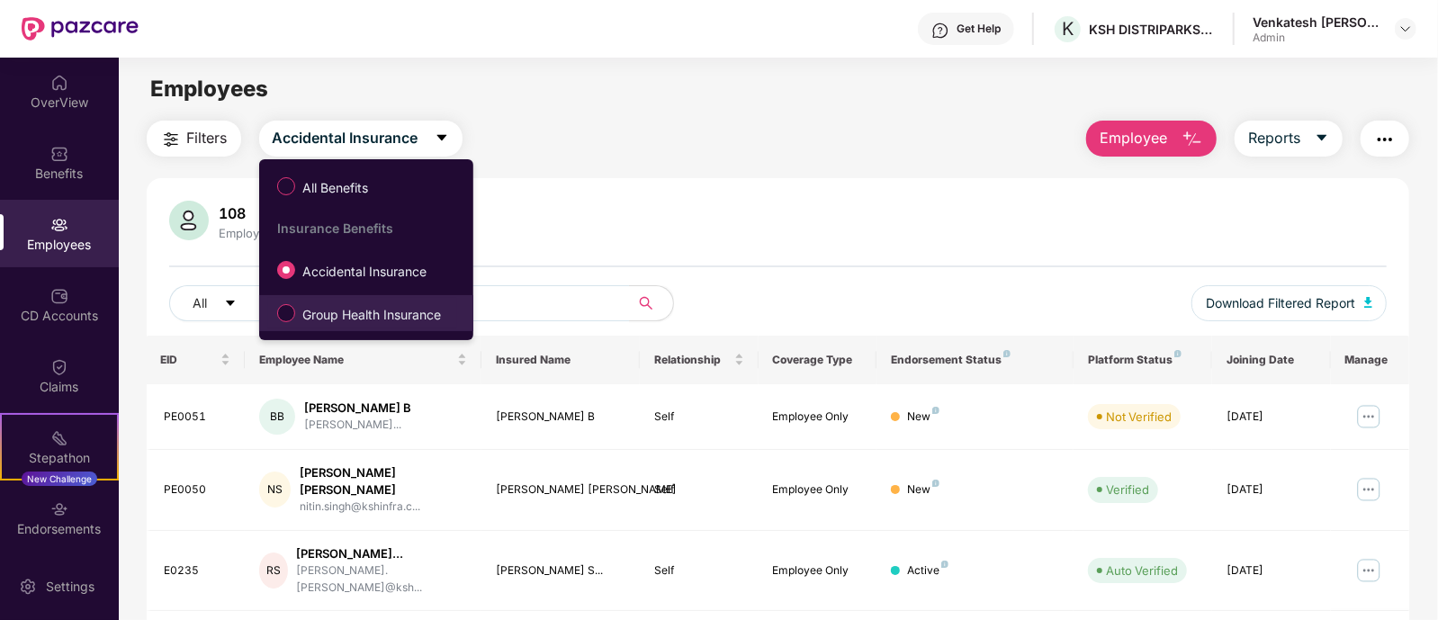
click at [367, 303] on label "Group Health Insurance" at bounding box center [362, 313] width 189 height 31
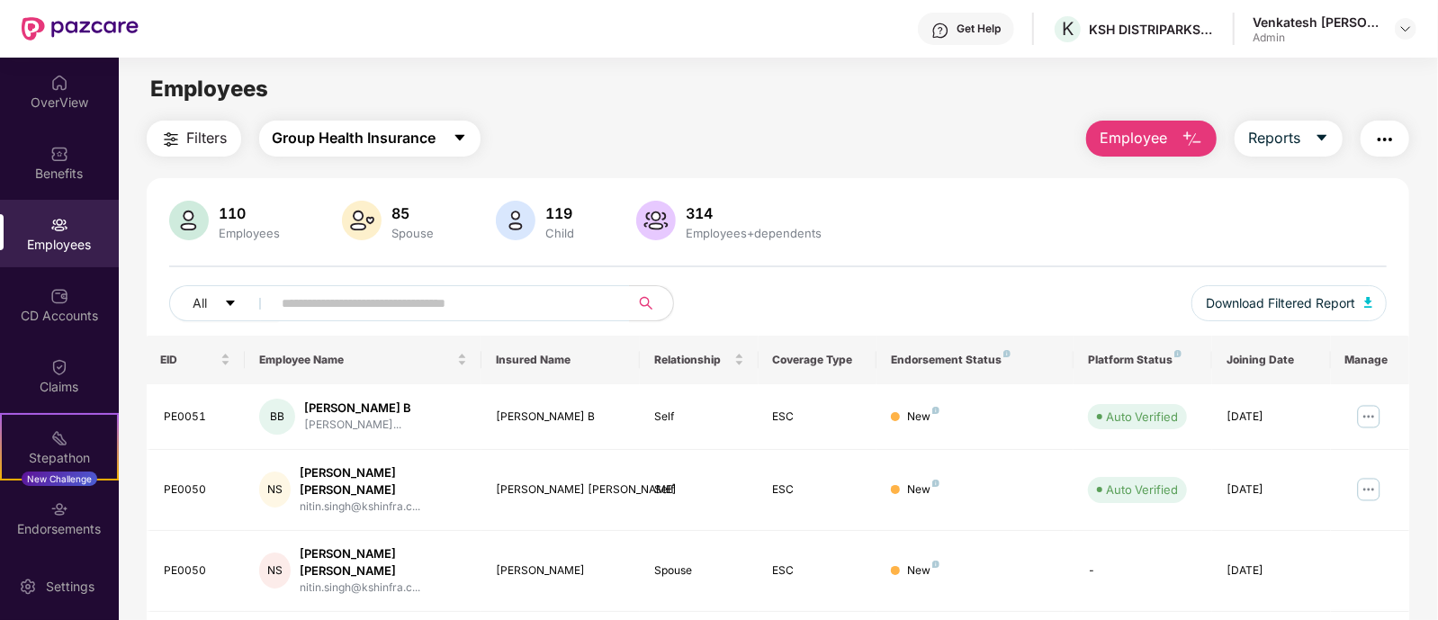
click at [382, 149] on button "Group Health Insurance" at bounding box center [369, 139] width 221 height 36
click at [695, 150] on div "Filters Group Health Insurance Employee Reports" at bounding box center [779, 139] width 1264 height 36
click at [405, 147] on span "Group Health Insurance" at bounding box center [355, 138] width 164 height 22
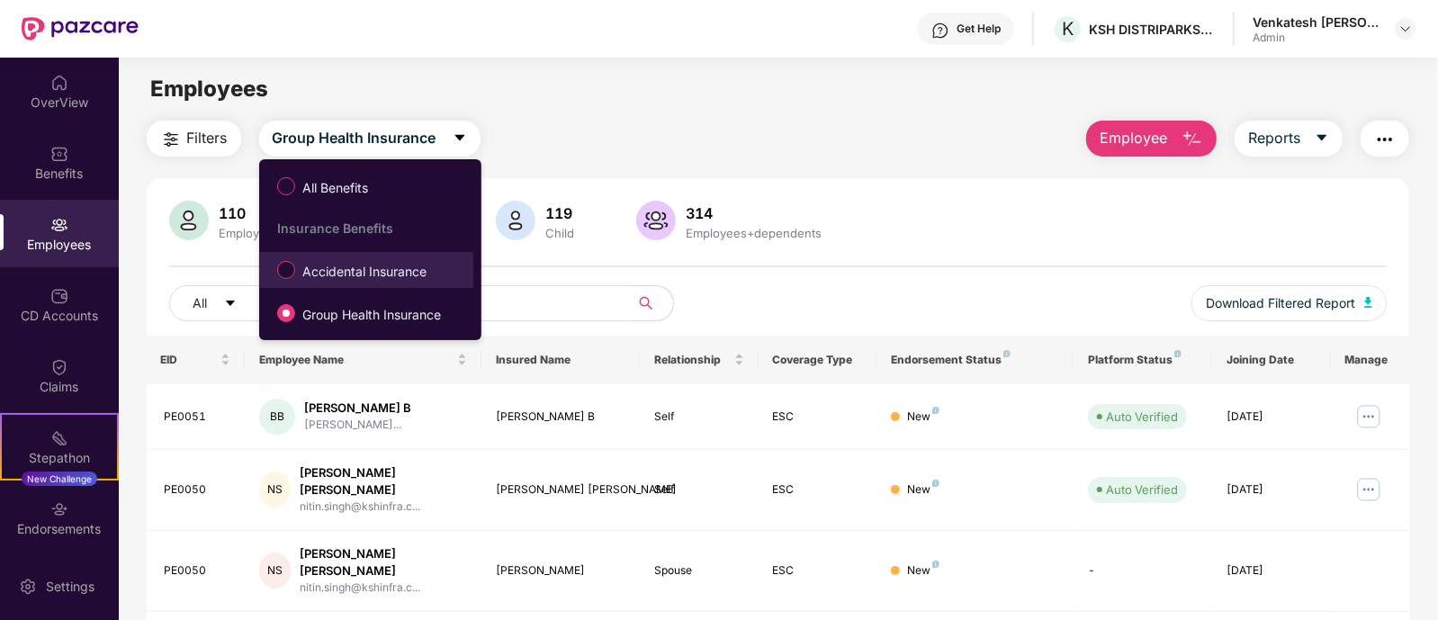
click at [351, 267] on span "Accidental Insurance" at bounding box center [364, 272] width 139 height 20
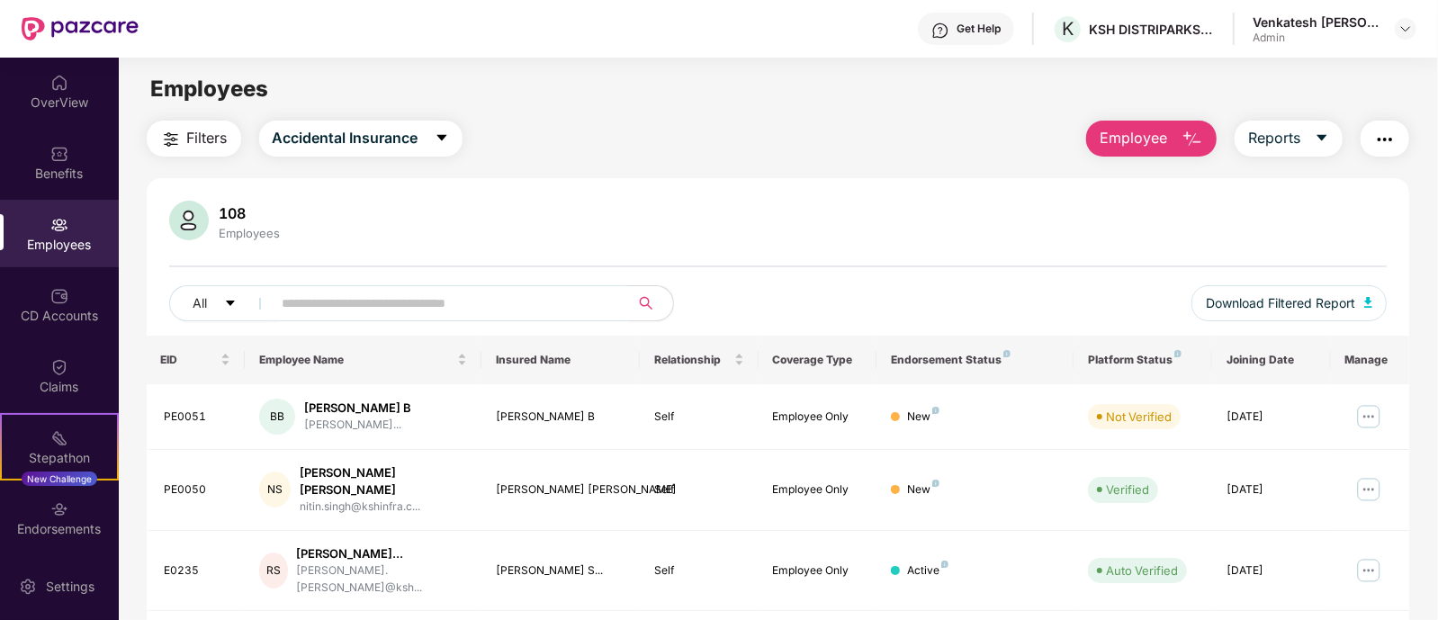
click at [269, 213] on div "108" at bounding box center [250, 213] width 68 height 18
click at [234, 308] on div "Click to sort ascending" at bounding box center [194, 318] width 149 height 31
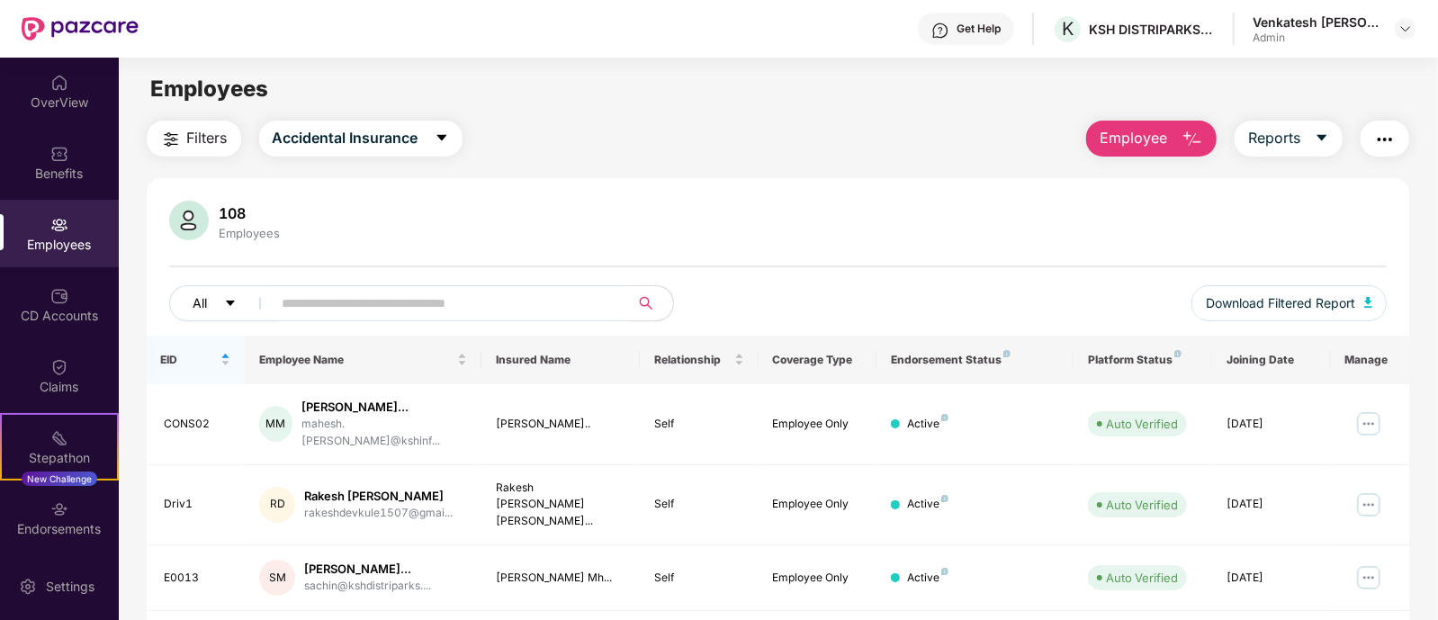
click at [211, 308] on button "All" at bounding box center [224, 303] width 110 height 36
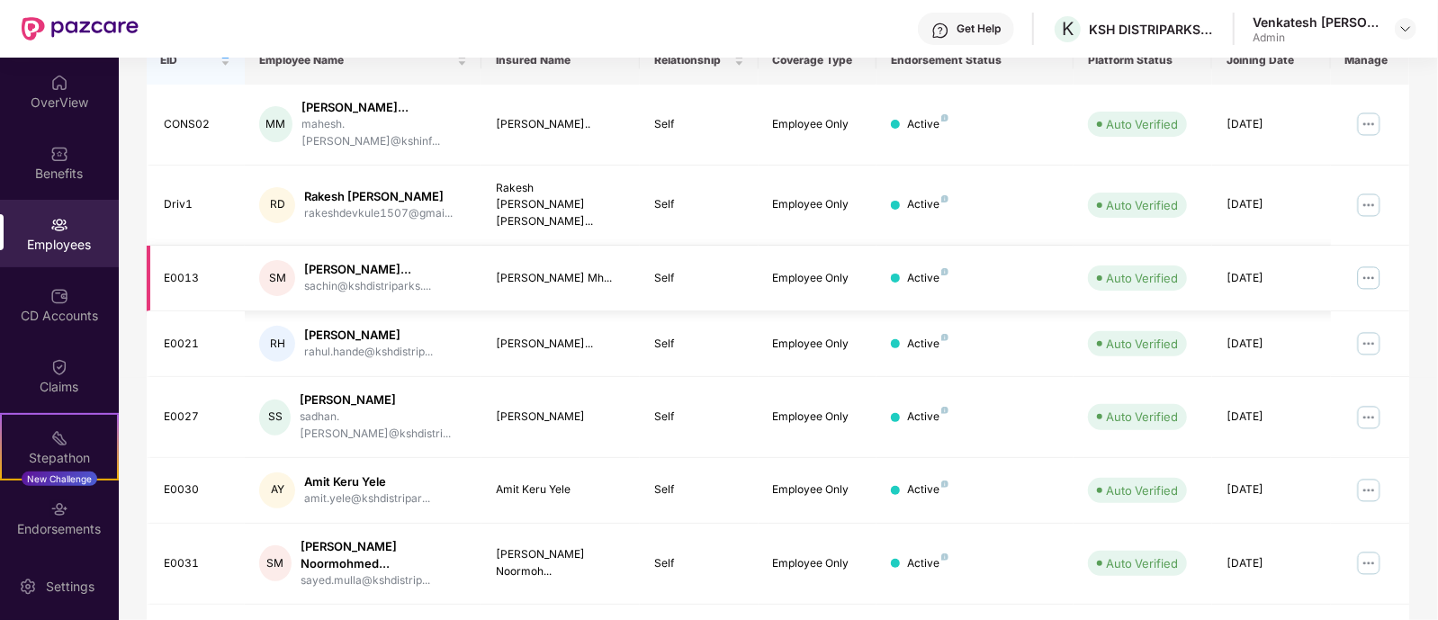
scroll to position [499, 0]
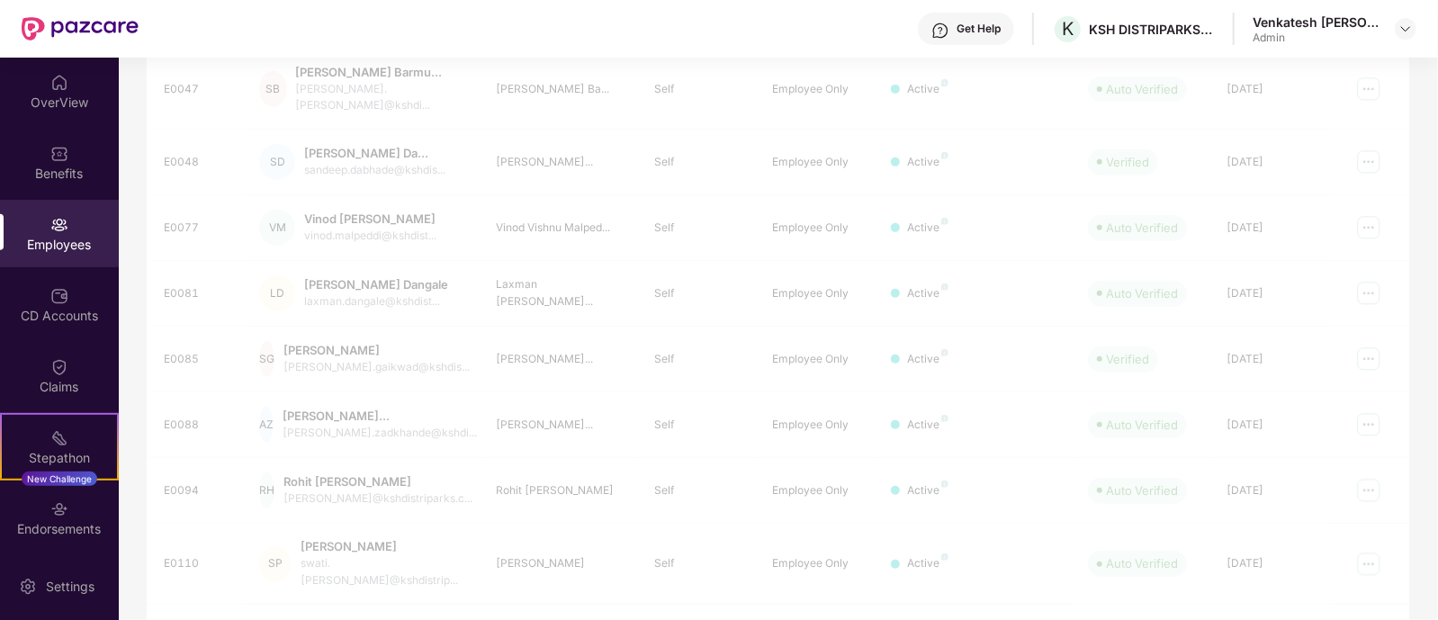
scroll to position [483, 0]
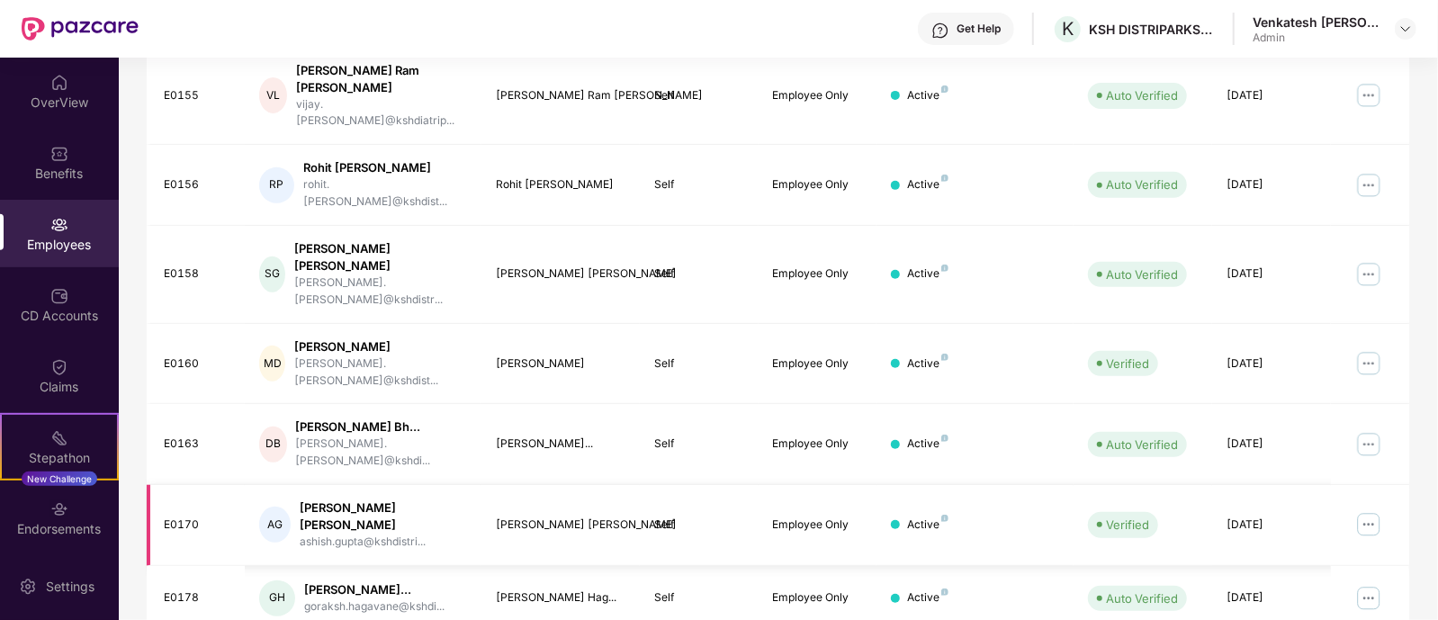
scroll to position [0, 0]
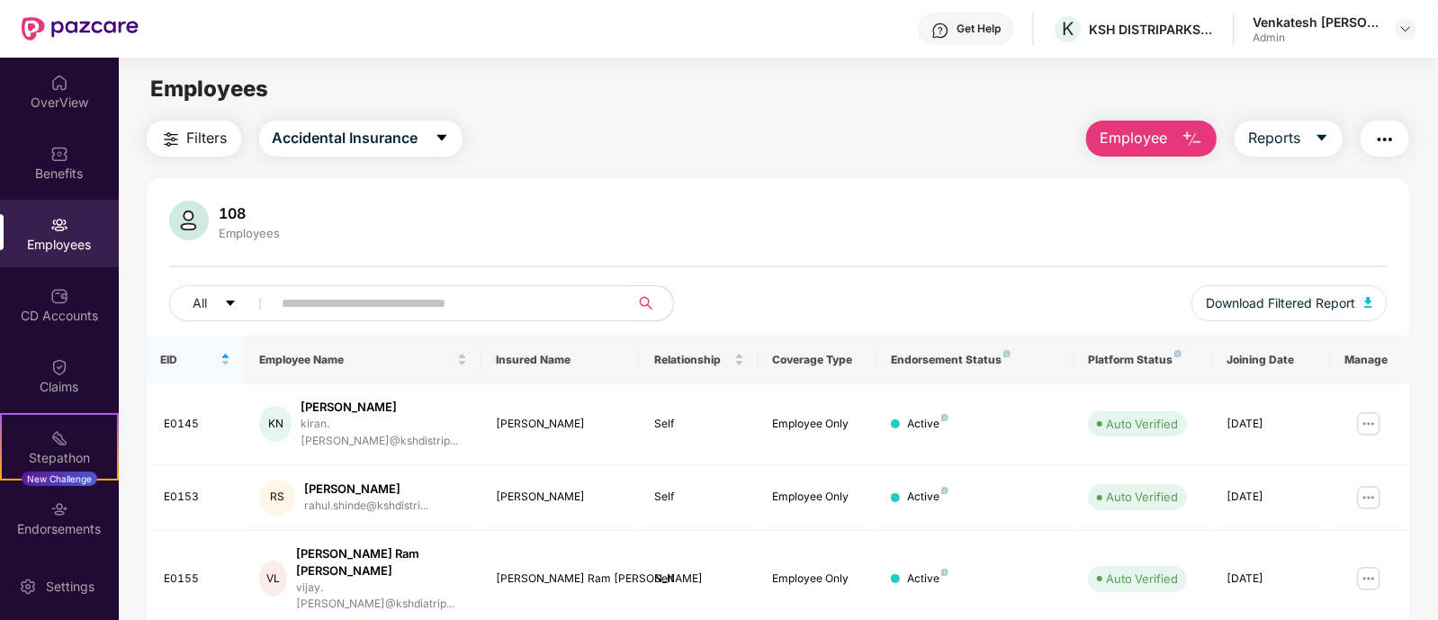
click at [45, 231] on div "Employees" at bounding box center [59, 233] width 119 height 67
click at [406, 131] on span "Accidental Insurance" at bounding box center [346, 138] width 146 height 22
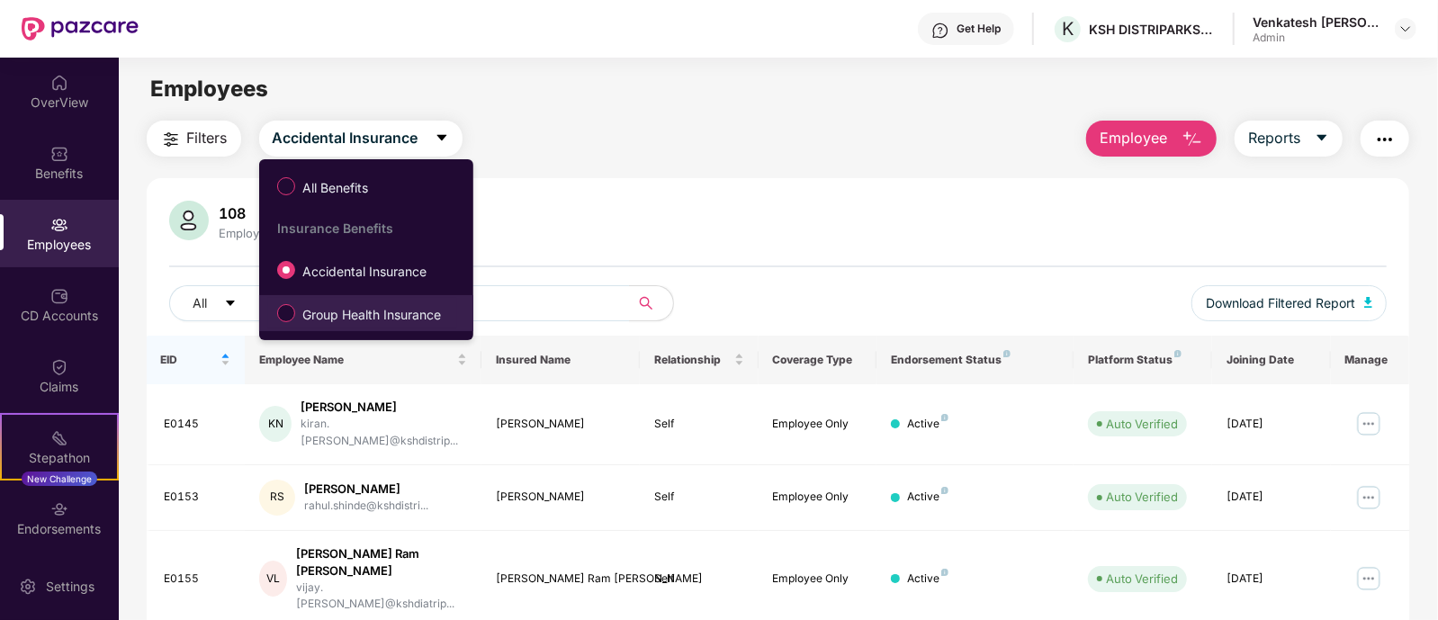
click at [376, 319] on span "Group Health Insurance" at bounding box center [371, 315] width 153 height 20
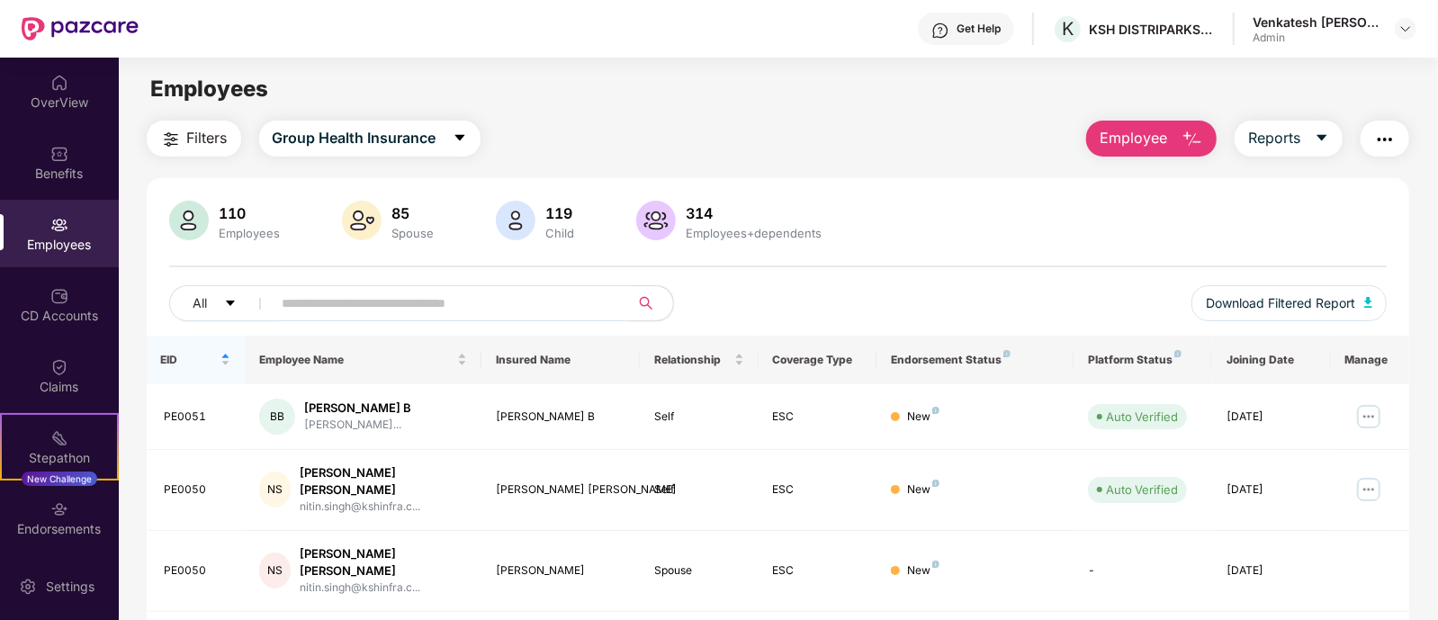
click at [387, 290] on input "text" at bounding box center [444, 303] width 323 height 27
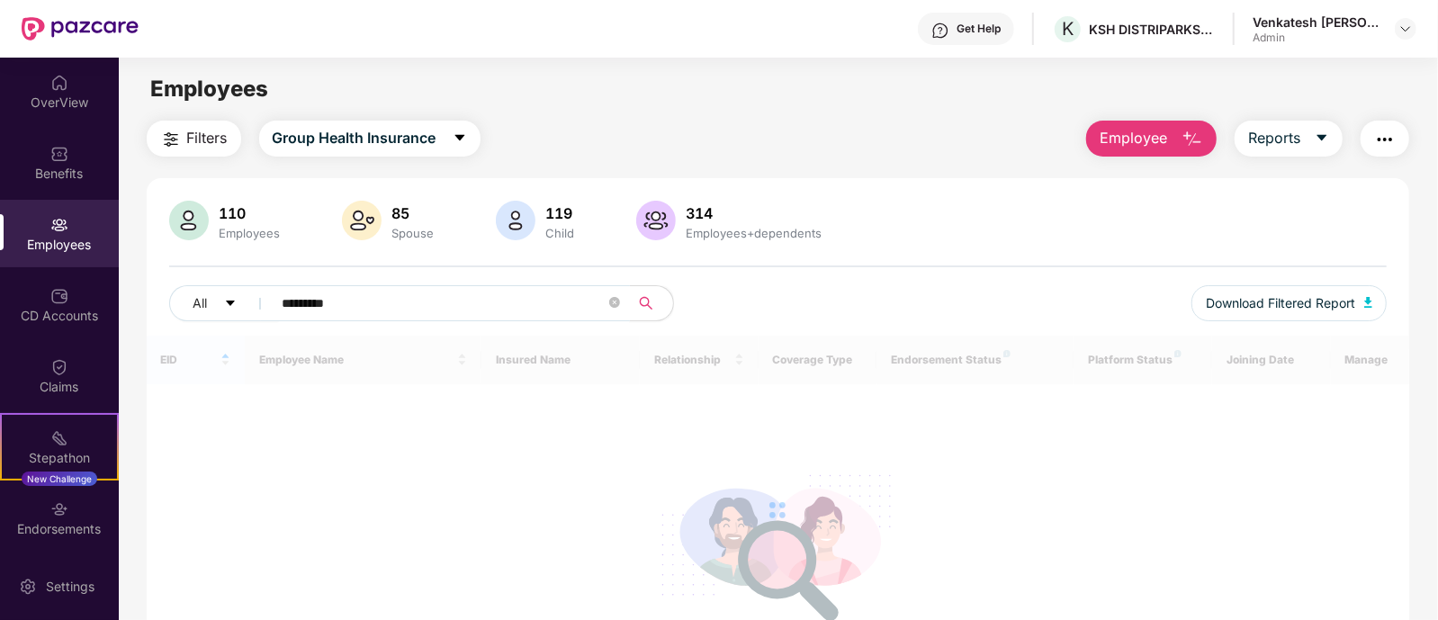
type input "*********"
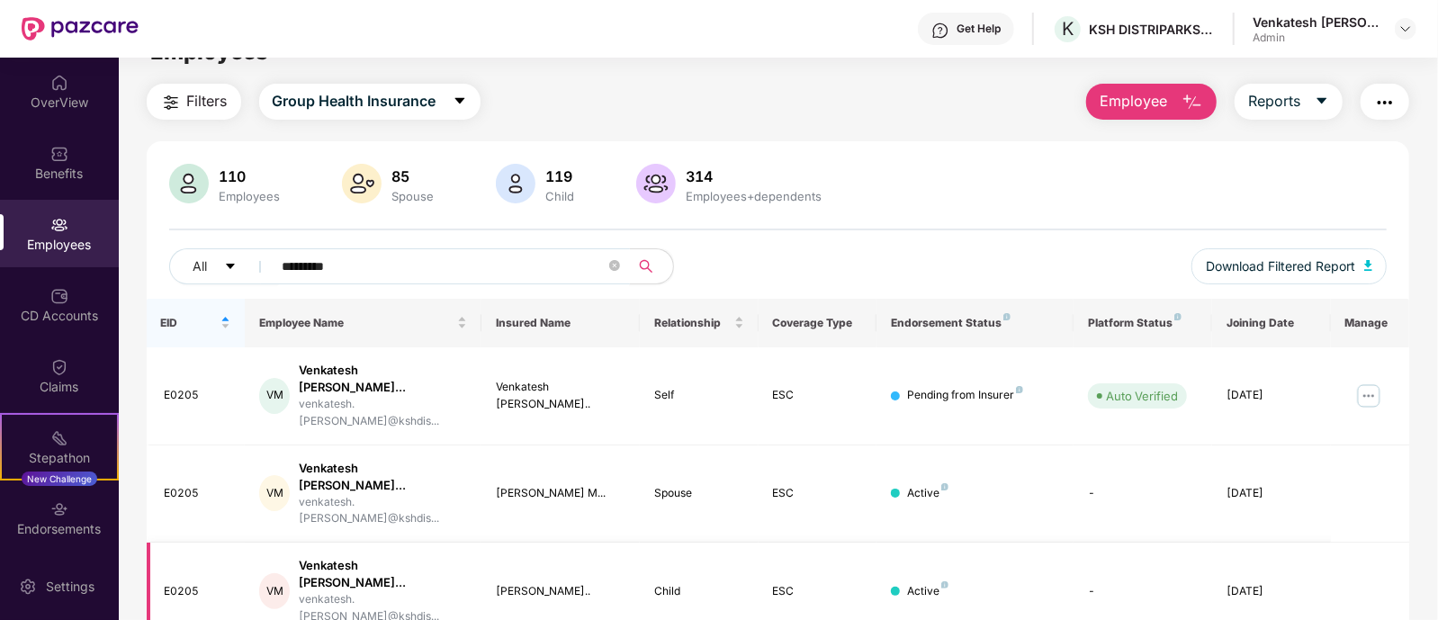
scroll to position [58, 0]
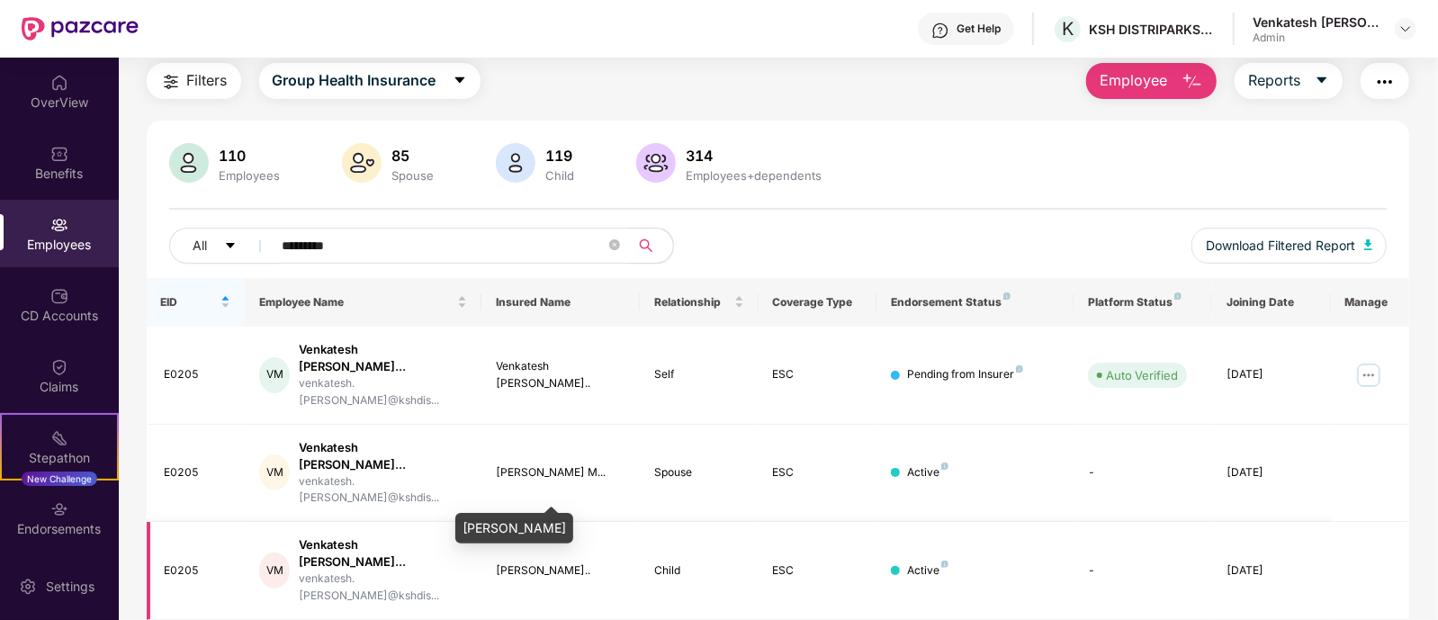
click at [607, 562] on div "[PERSON_NAME].." at bounding box center [560, 570] width 129 height 17
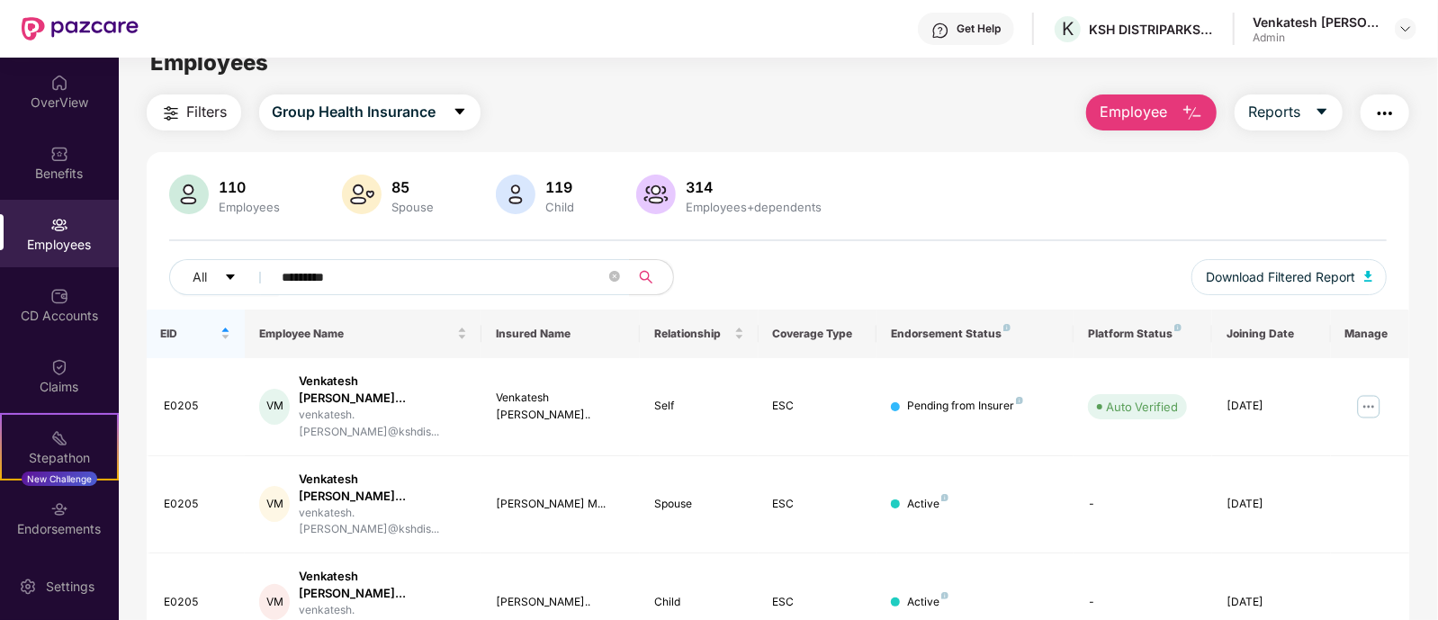
scroll to position [0, 0]
